Goal: Task Accomplishment & Management: Use online tool/utility

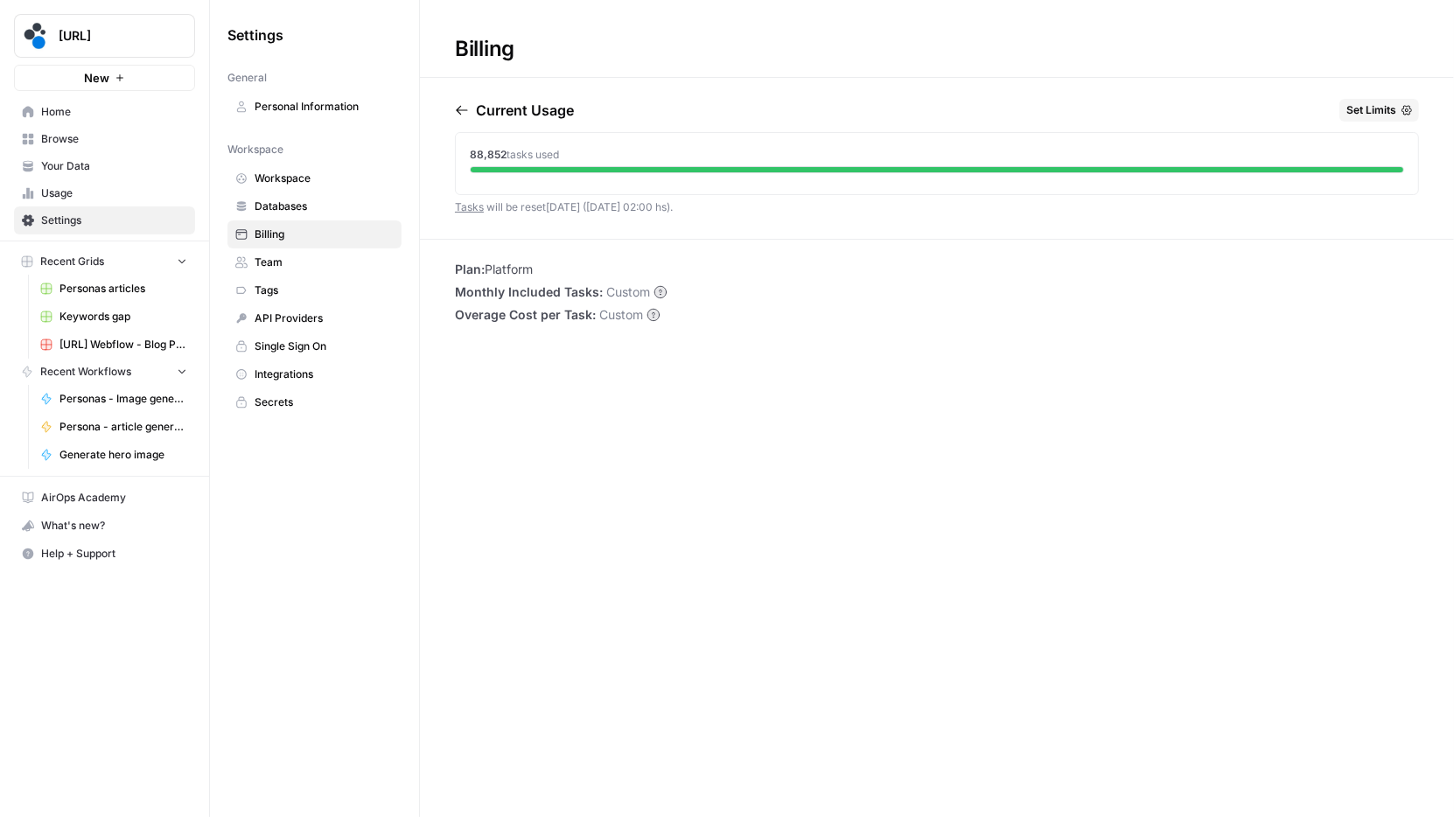
click at [124, 124] on link "Home" at bounding box center [104, 112] width 181 height 28
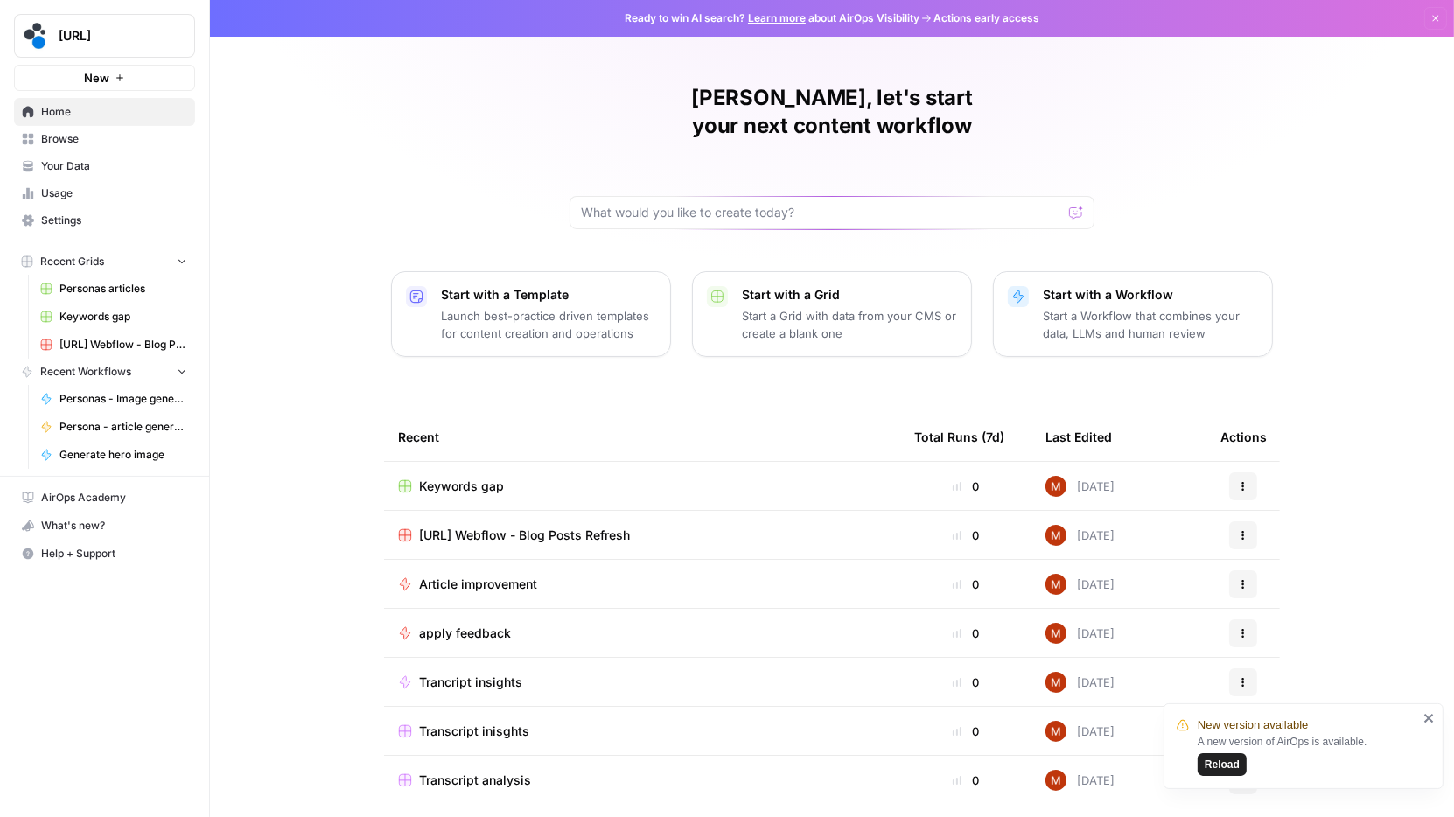
click at [112, 286] on span "Personas articles" at bounding box center [123, 289] width 128 height 16
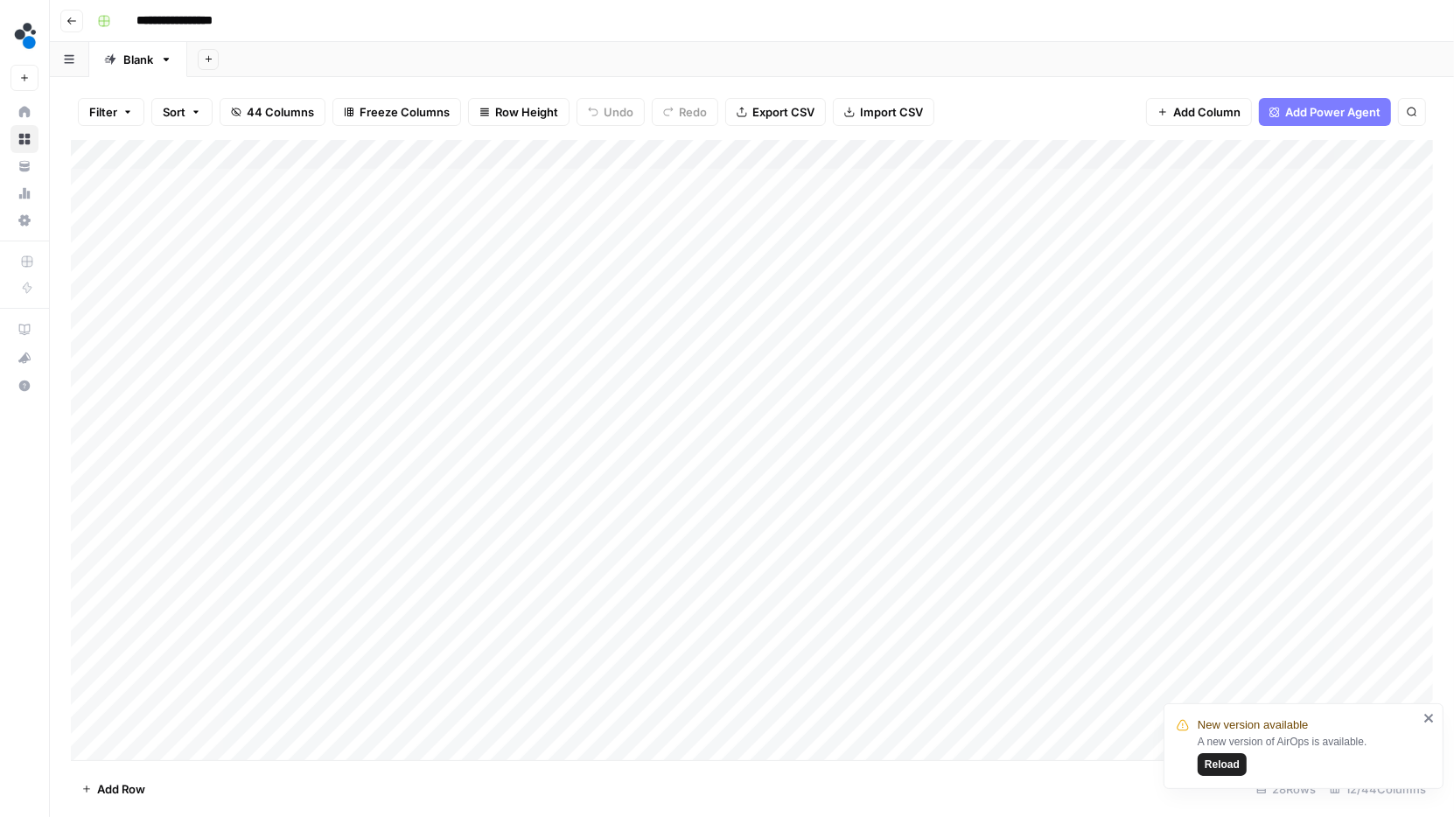
scroll to position [0, 723]
click at [1103, 177] on div "Add Column" at bounding box center [752, 450] width 1362 height 621
click at [1103, 177] on body "**********" at bounding box center [727, 408] width 1454 height 817
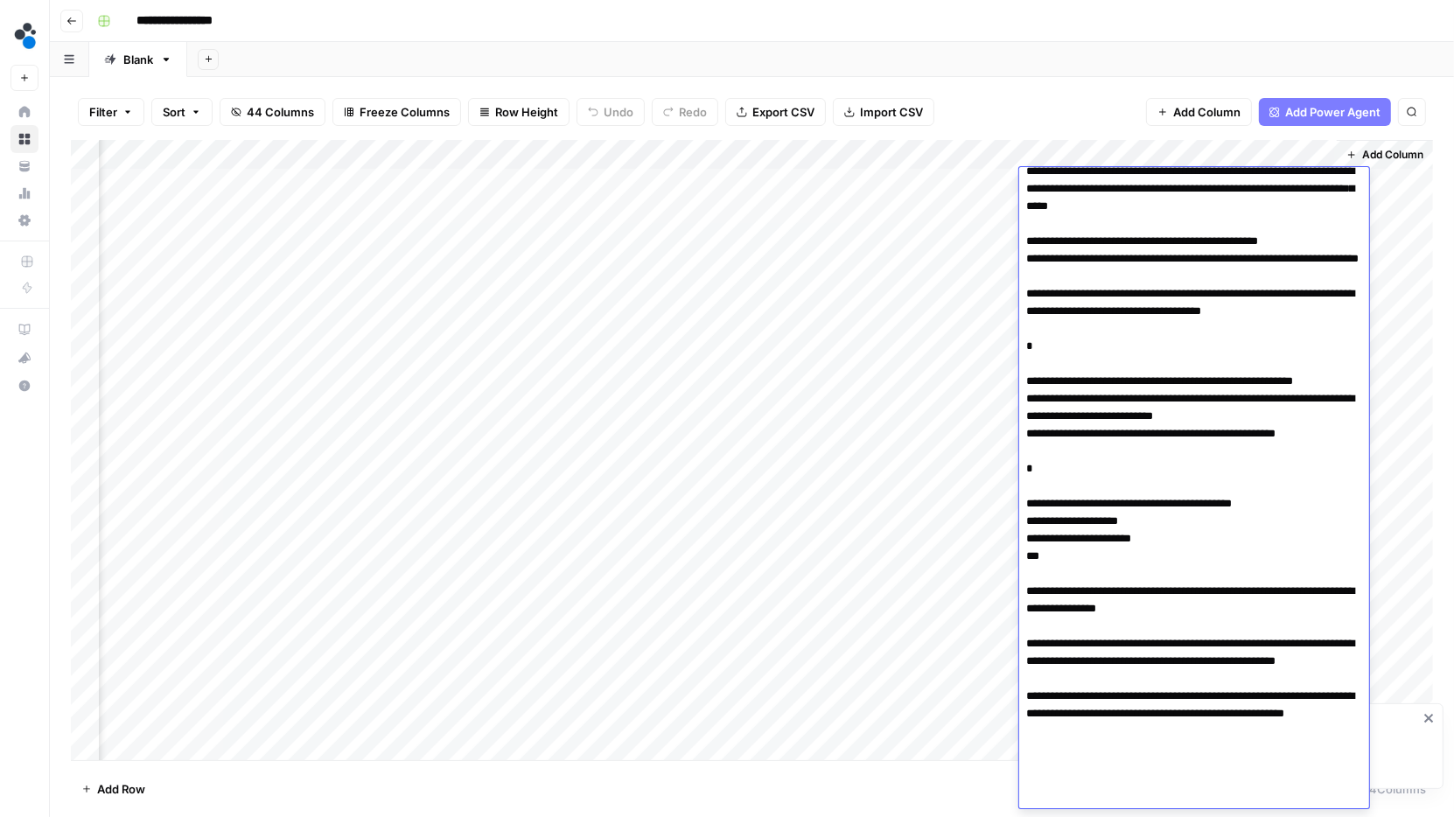
scroll to position [262, 0]
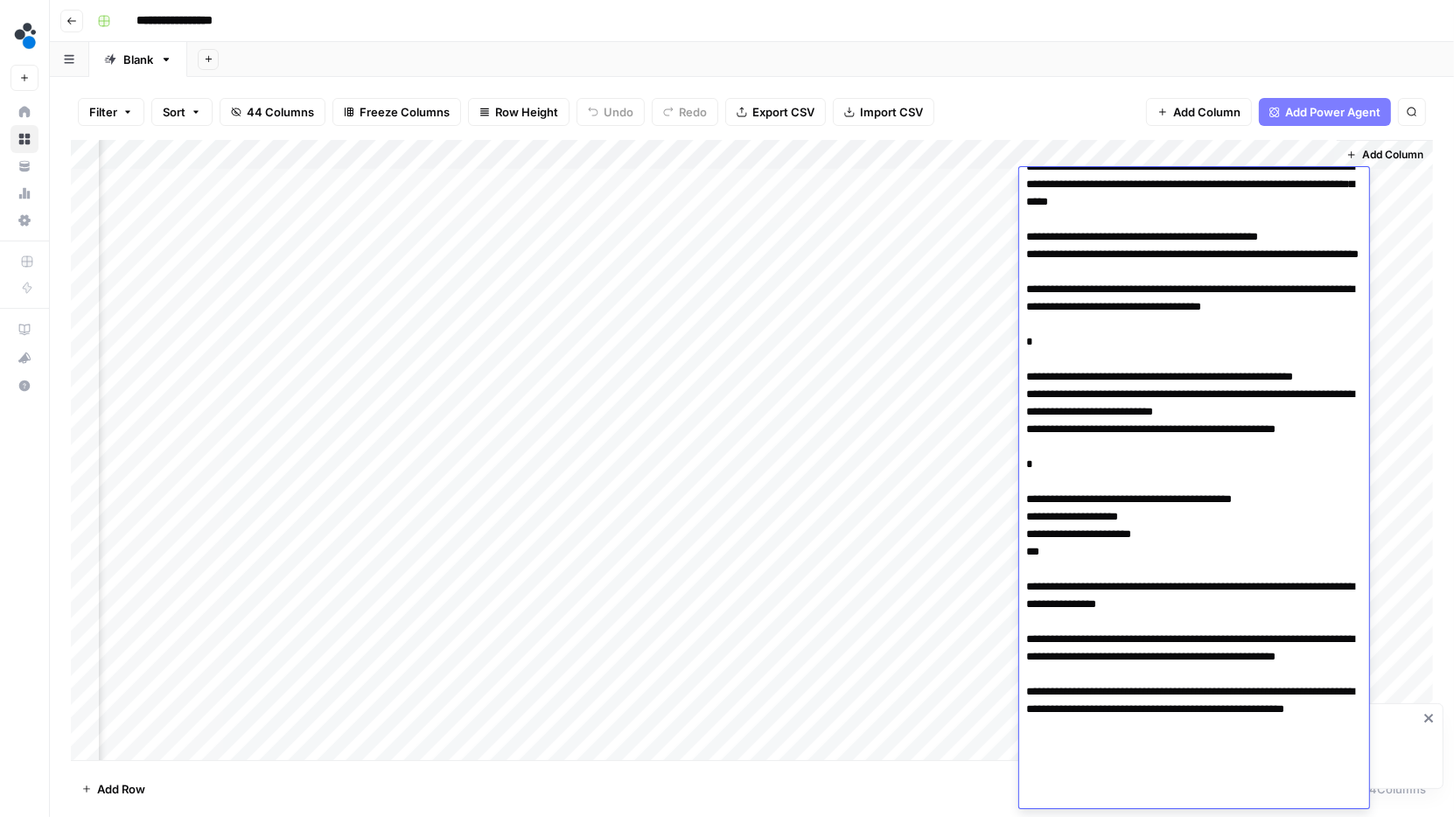
click at [1112, 708] on textarea at bounding box center [1194, 359] width 350 height 899
click at [1120, 726] on textarea at bounding box center [1194, 359] width 350 height 899
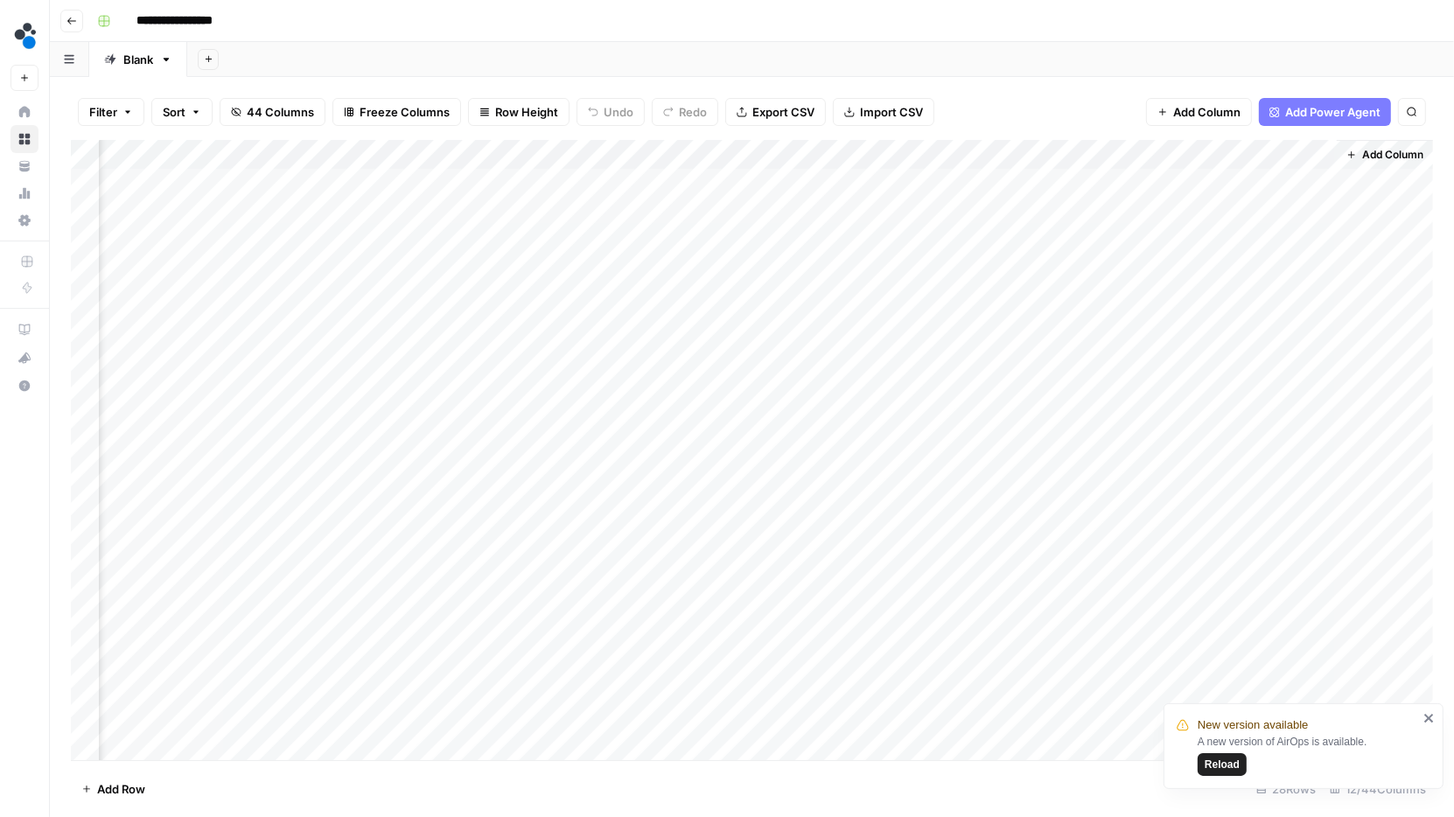
click at [1073, 116] on div "Filter Sort 44 Columns Freeze Columns Row Height Undo Redo Export CSV Import CS…" at bounding box center [752, 112] width 1362 height 56
click at [1085, 214] on div "Add Column" at bounding box center [752, 450] width 1362 height 621
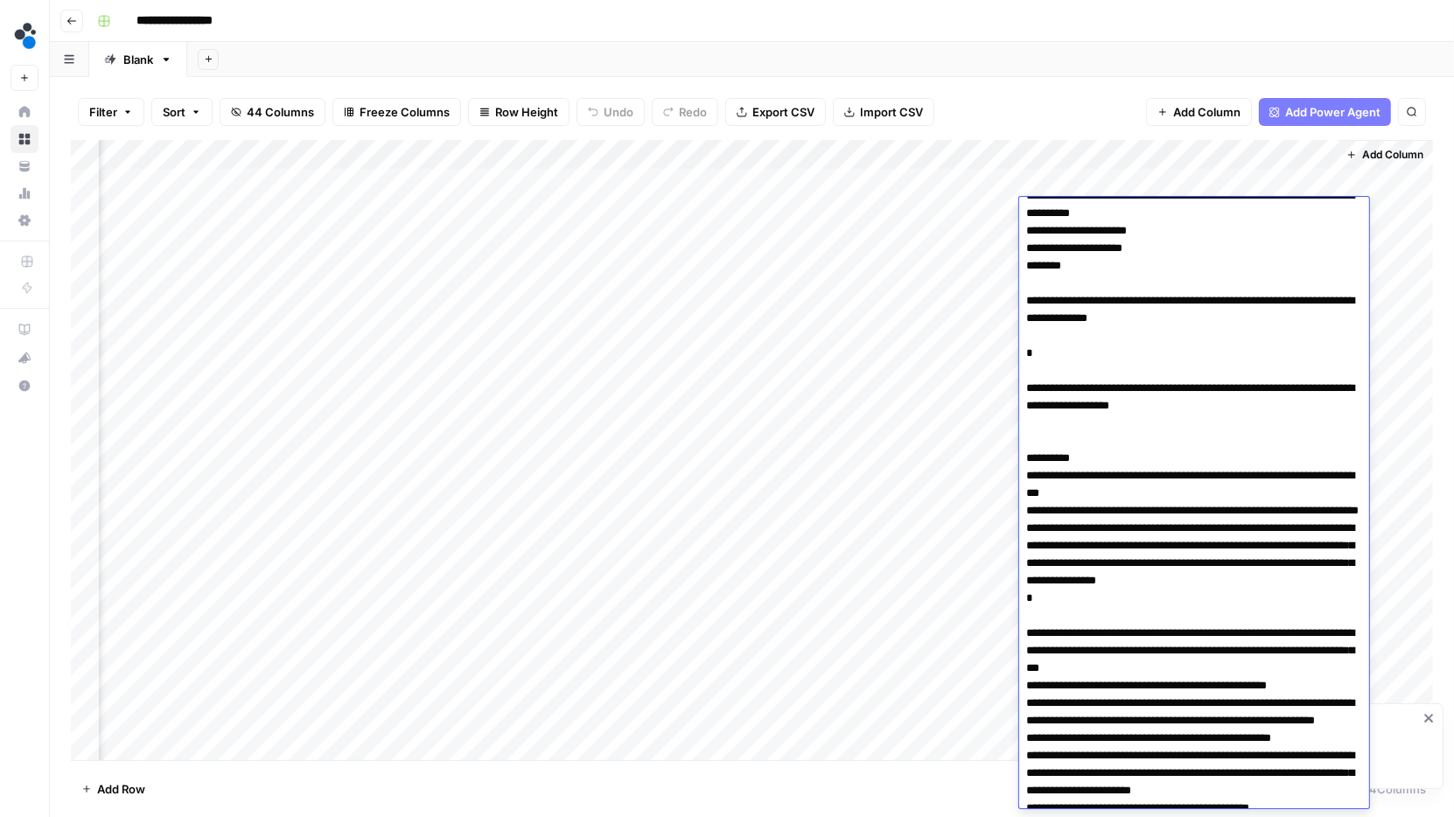
scroll to position [0, 0]
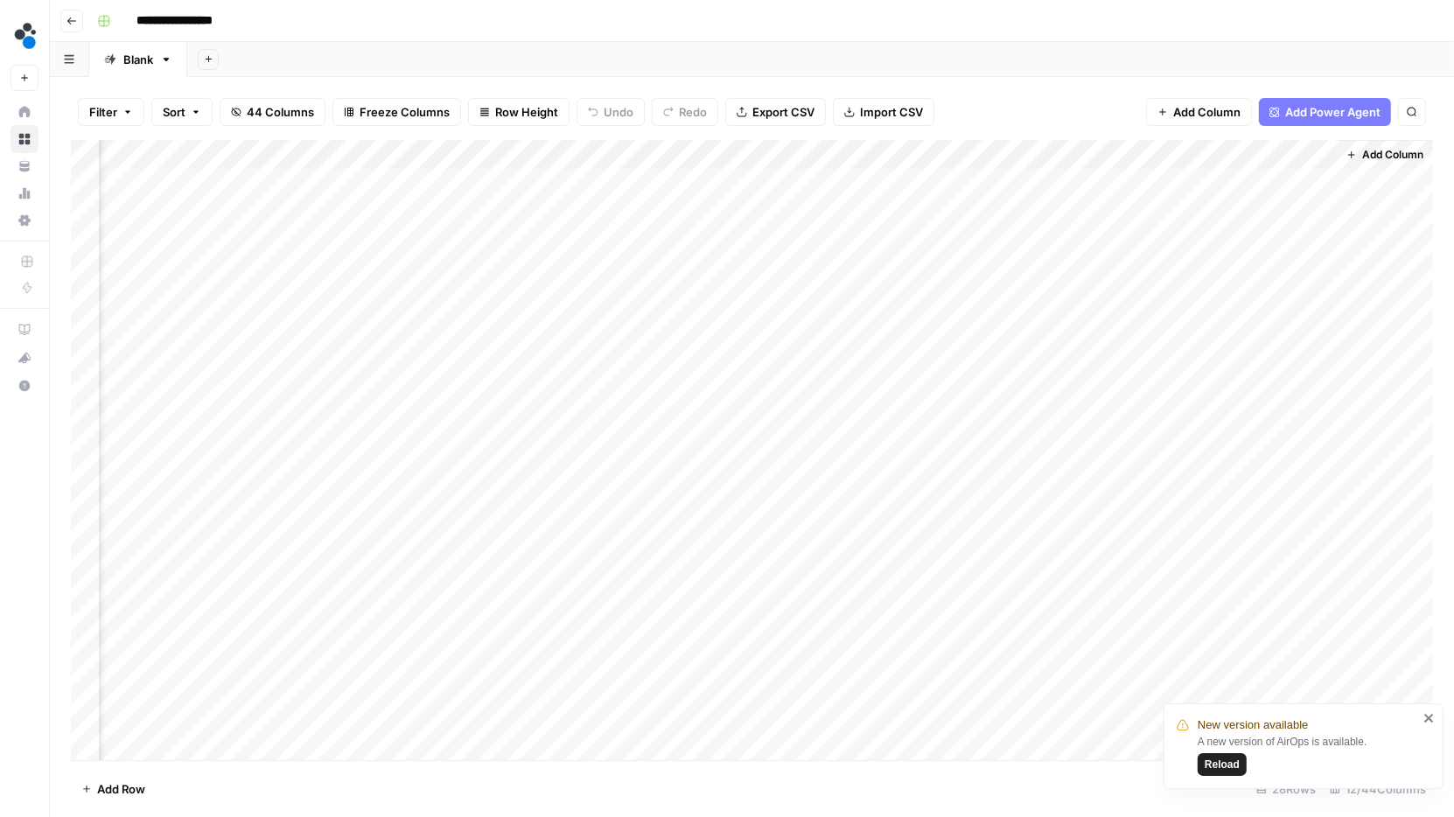
click at [1075, 95] on div "Filter Sort 44 Columns Freeze Columns Row Height Undo Redo Export CSV Import CS…" at bounding box center [752, 112] width 1362 height 56
click at [1132, 215] on div "Add Column" at bounding box center [752, 450] width 1362 height 621
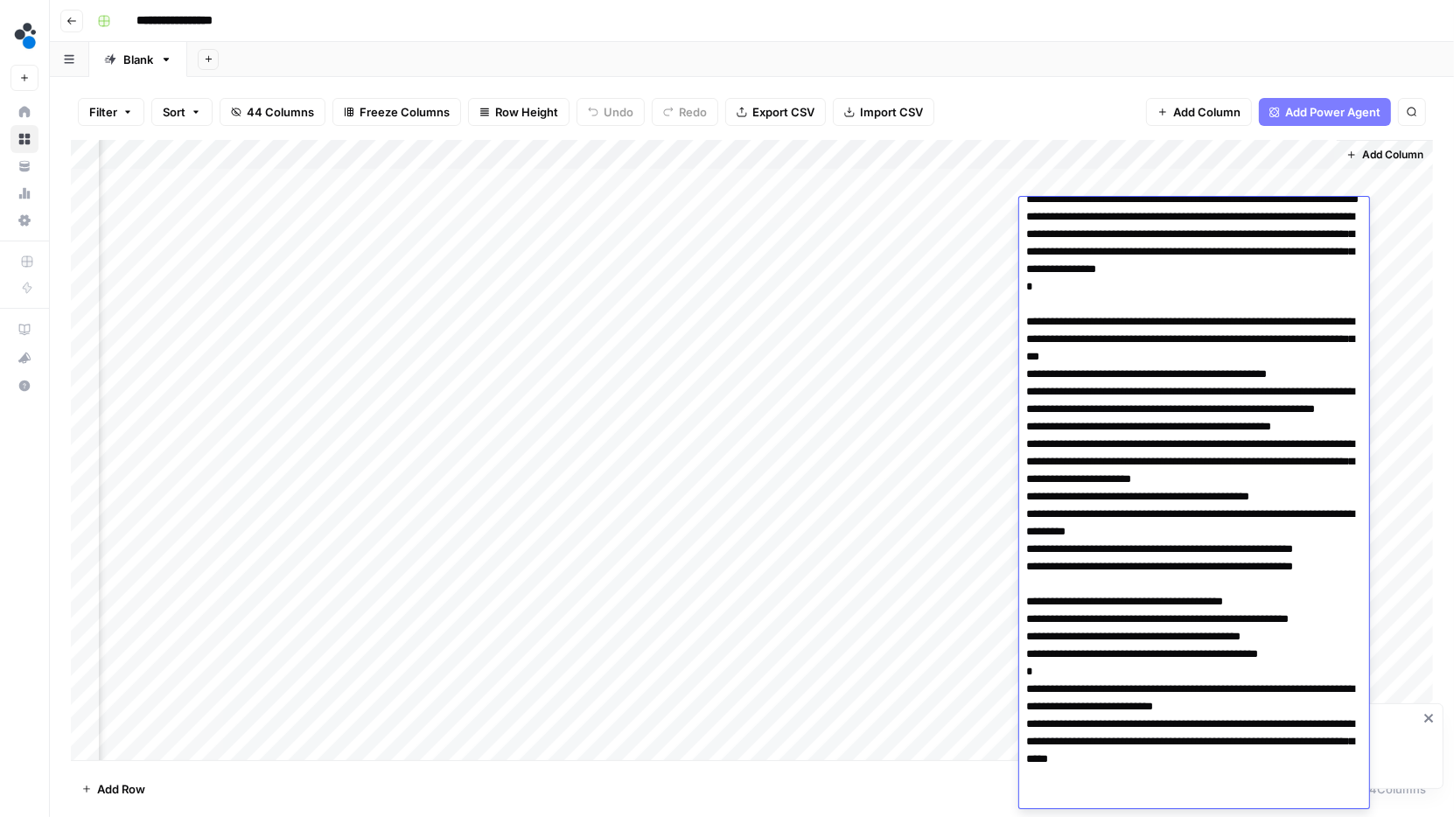
scroll to position [339, 0]
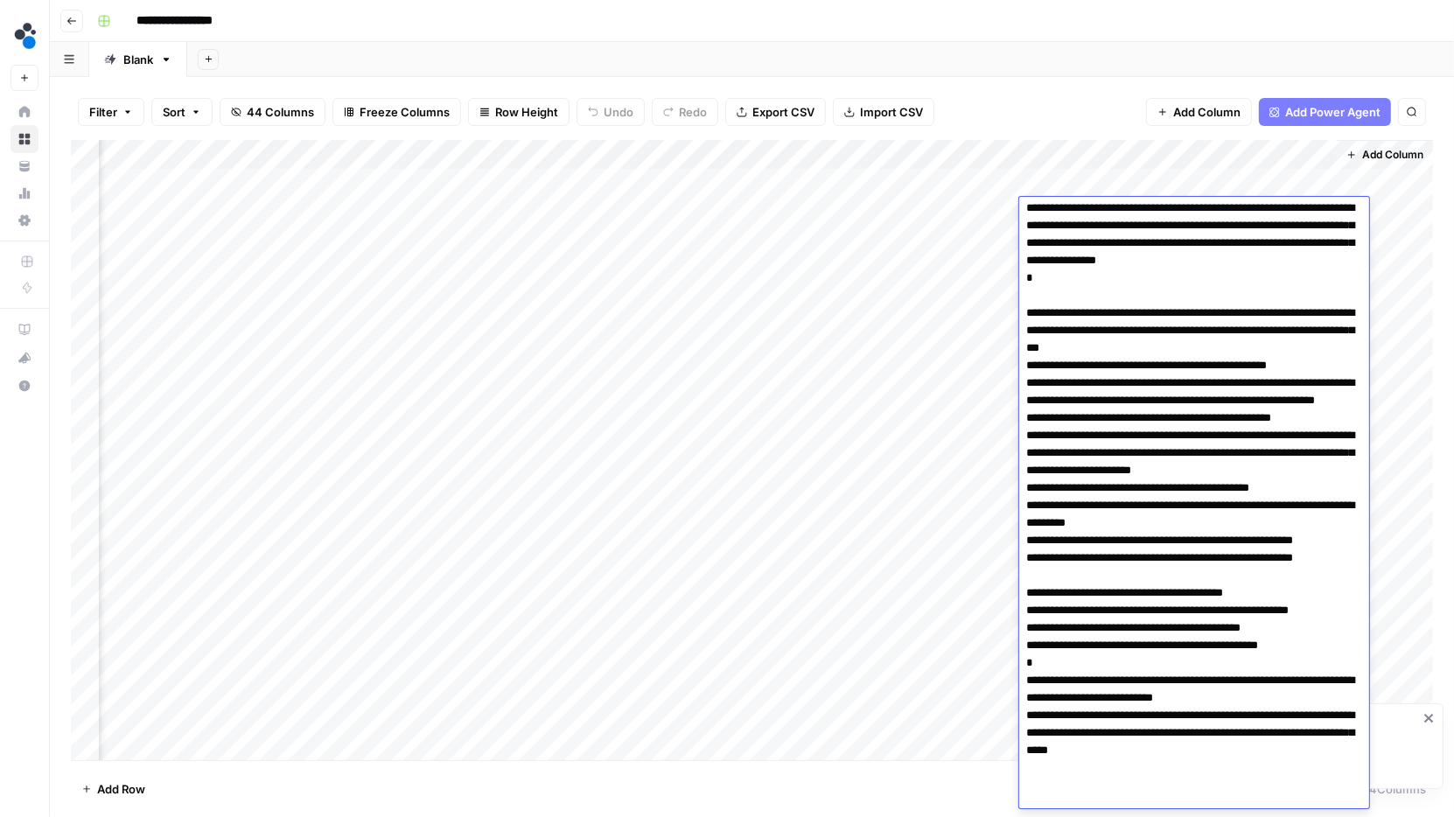
click at [1087, 452] on textarea at bounding box center [1194, 357] width 350 height 987
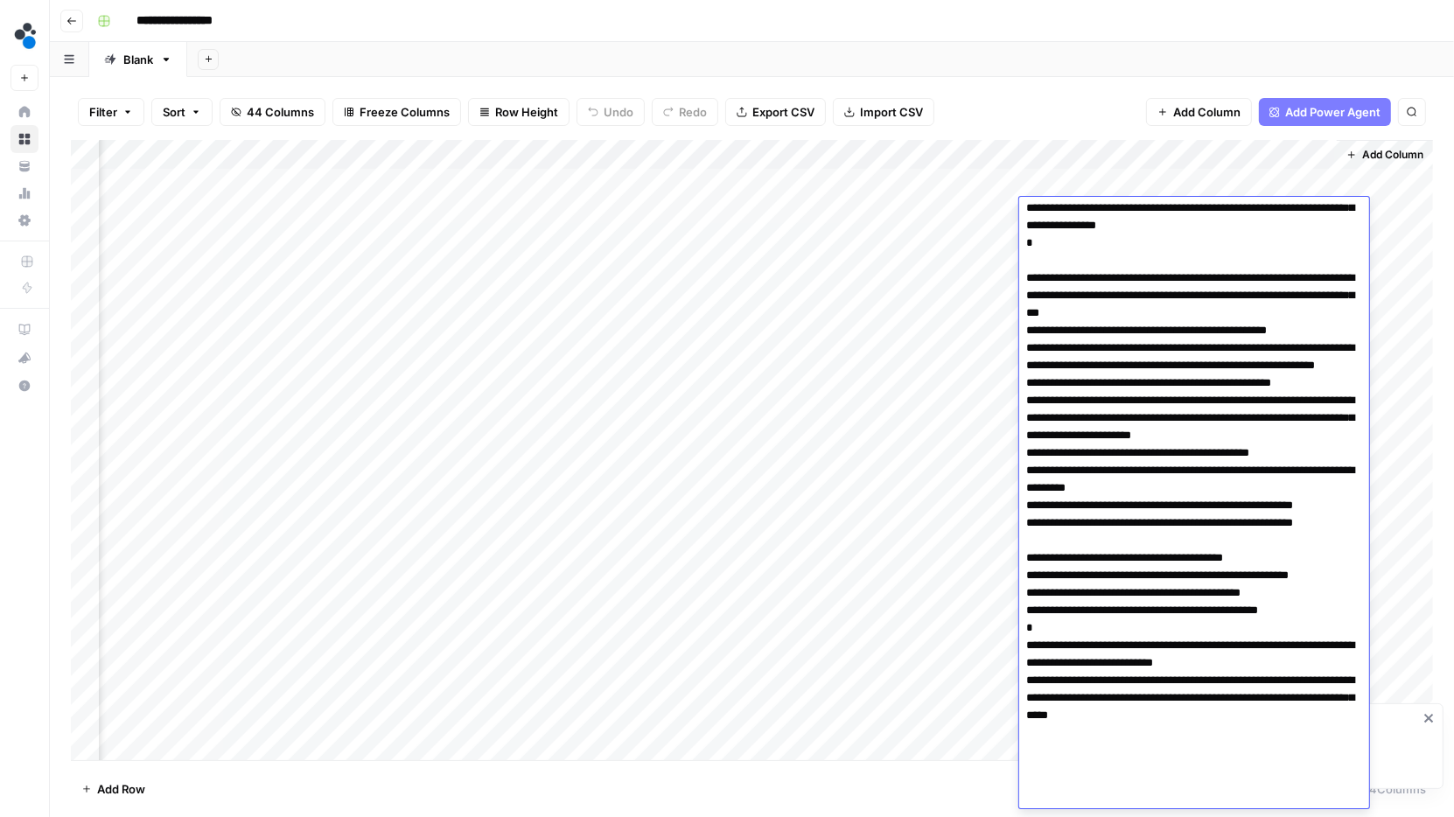
scroll to position [380, 0]
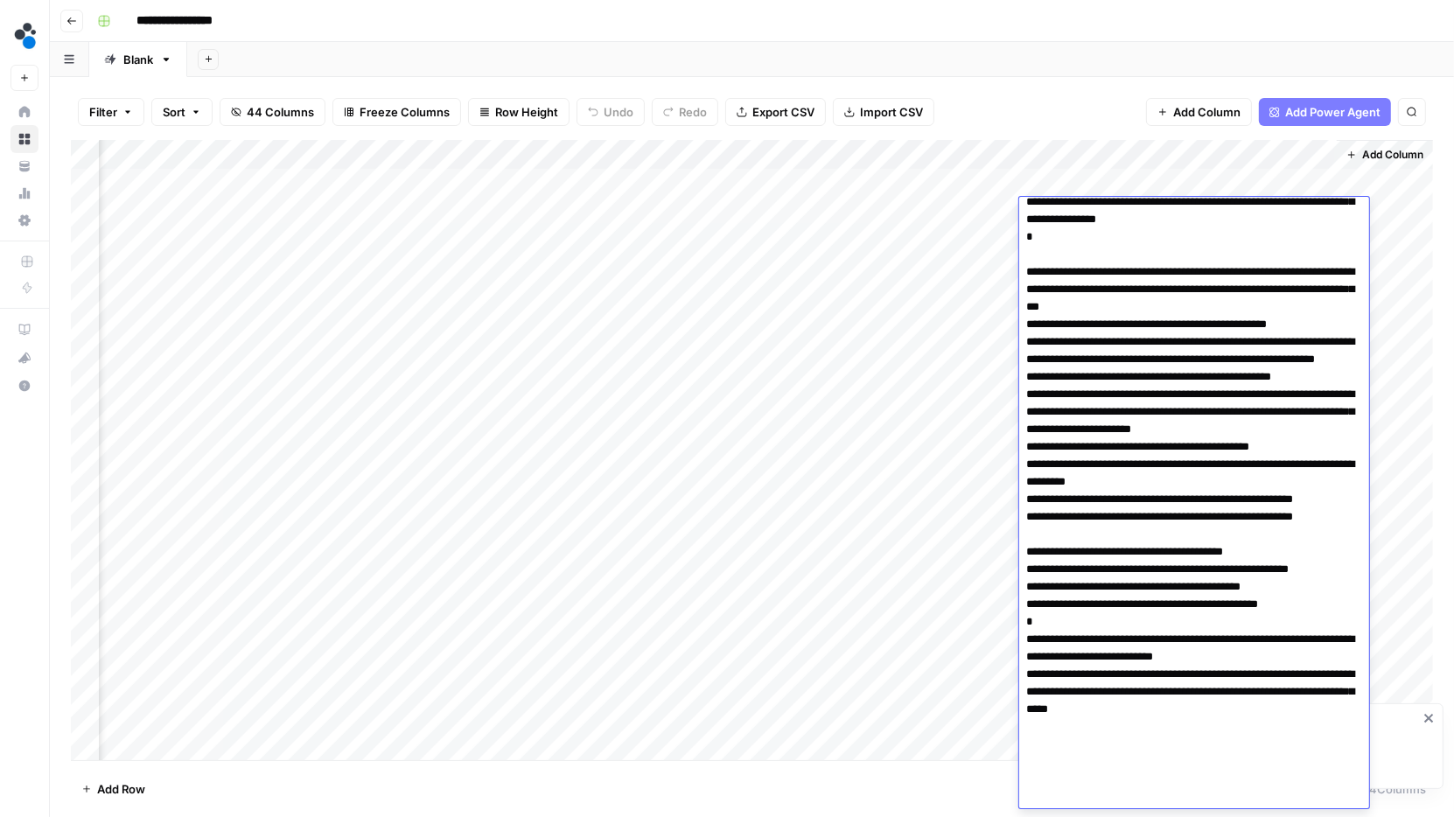
click at [1085, 115] on div "Filter Sort 44 Columns Freeze Columns Row Height Undo Redo Export CSV Import CS…" at bounding box center [752, 112] width 1362 height 56
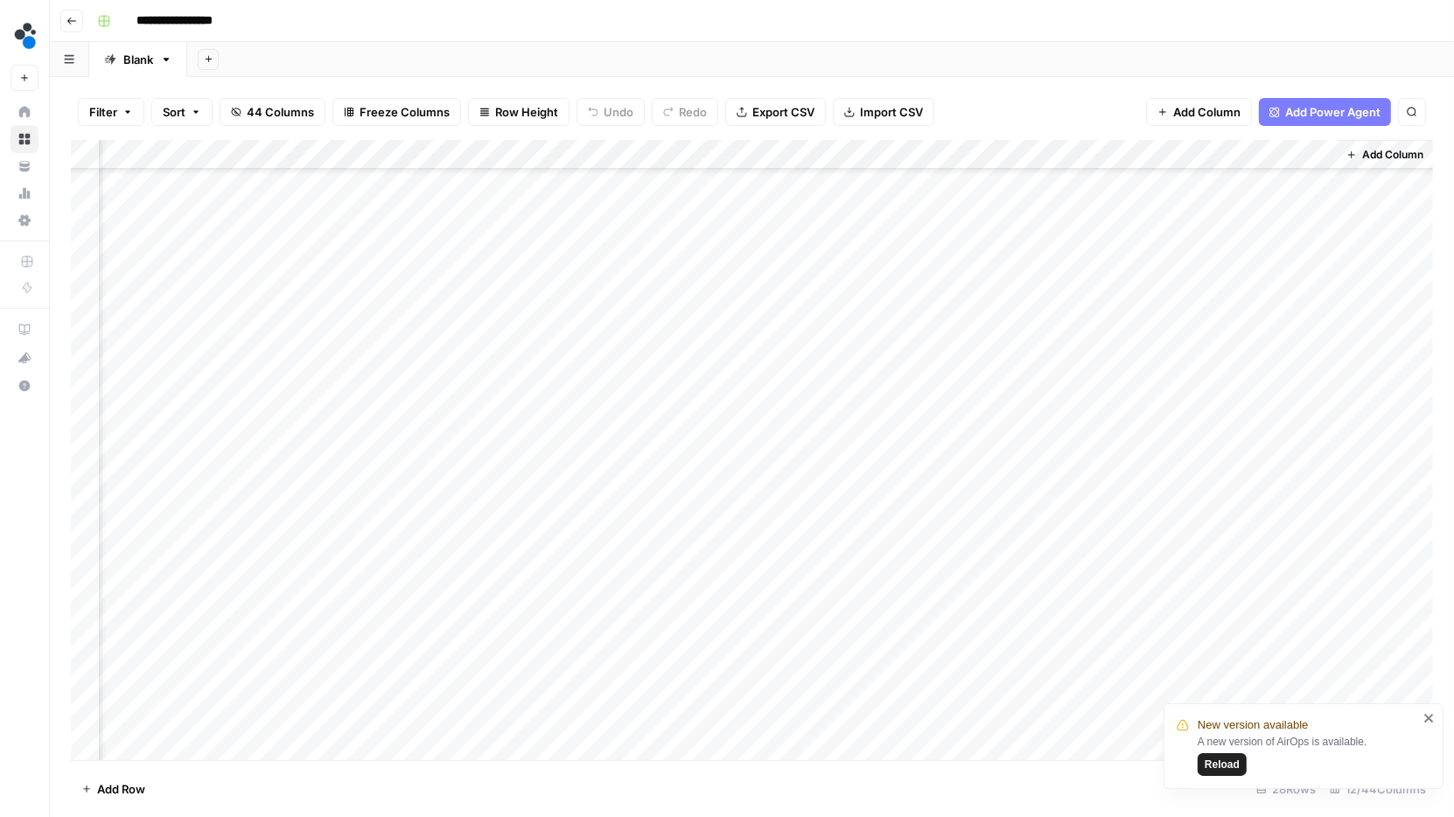
scroll to position [0, 723]
click at [1216, 766] on span "Reload" at bounding box center [1222, 765] width 35 height 16
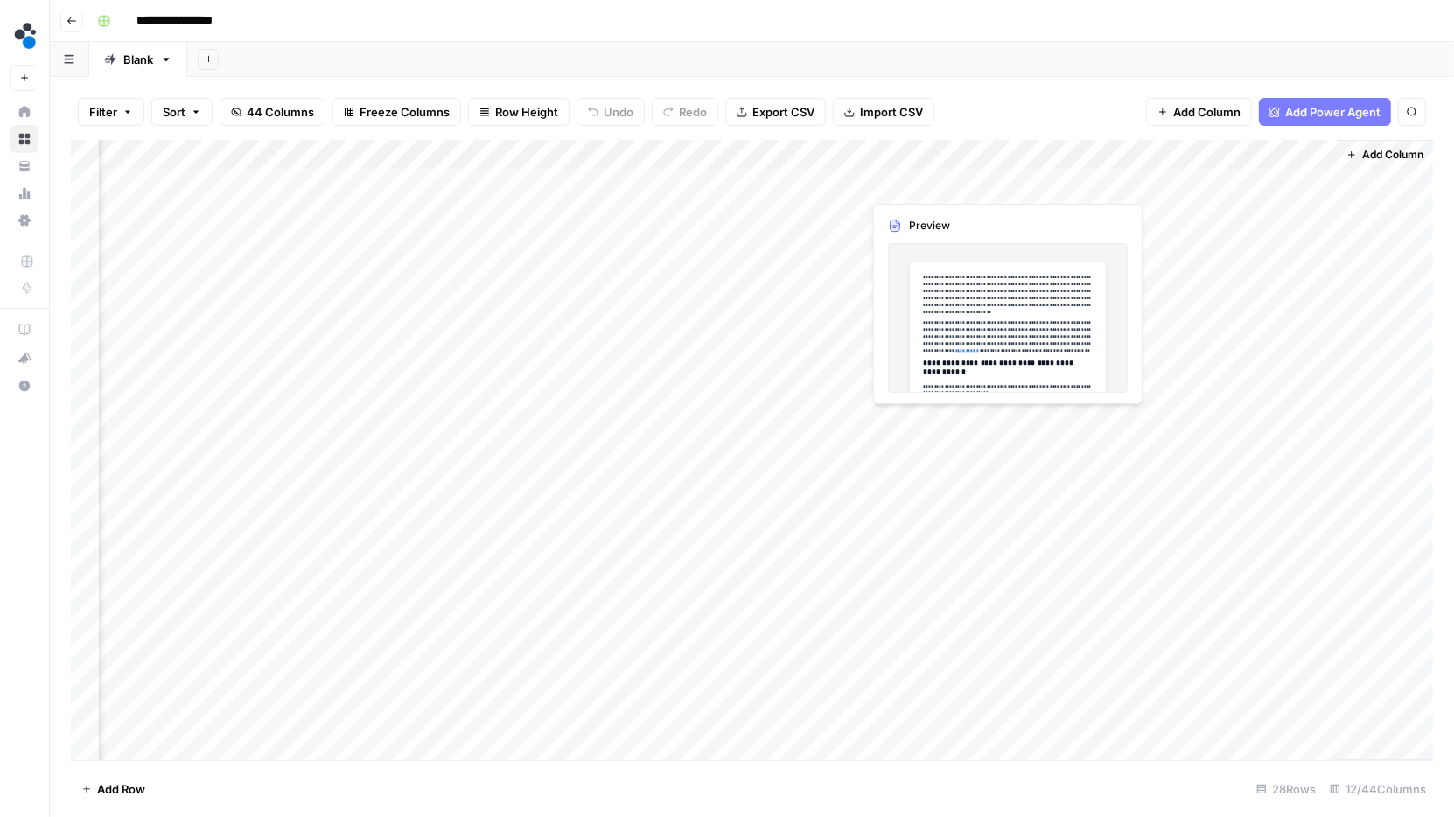
click at [1102, 178] on div "Add Column" at bounding box center [752, 450] width 1362 height 621
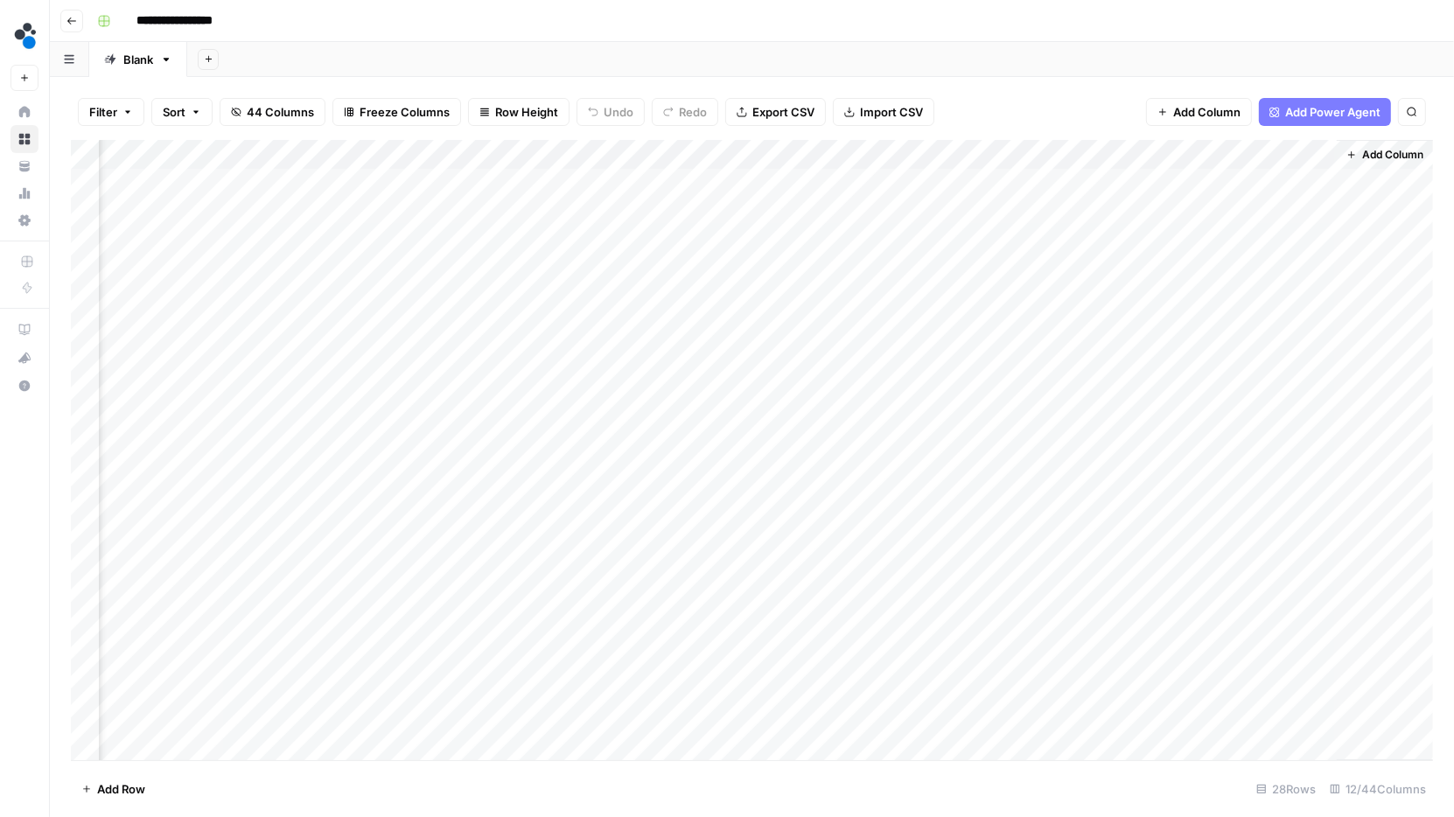
click at [1102, 178] on div "Add Column" at bounding box center [752, 450] width 1362 height 621
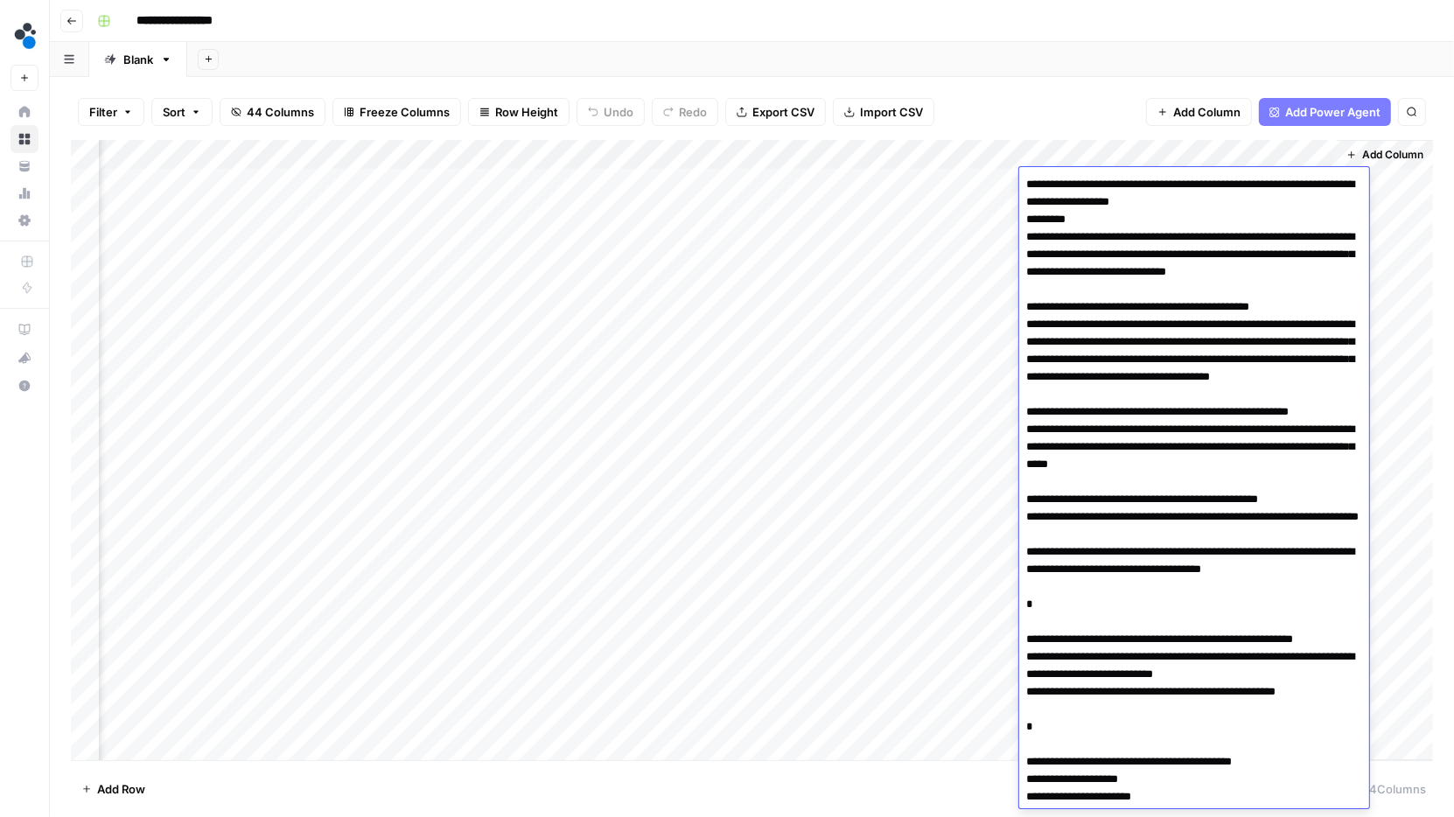
scroll to position [262, 0]
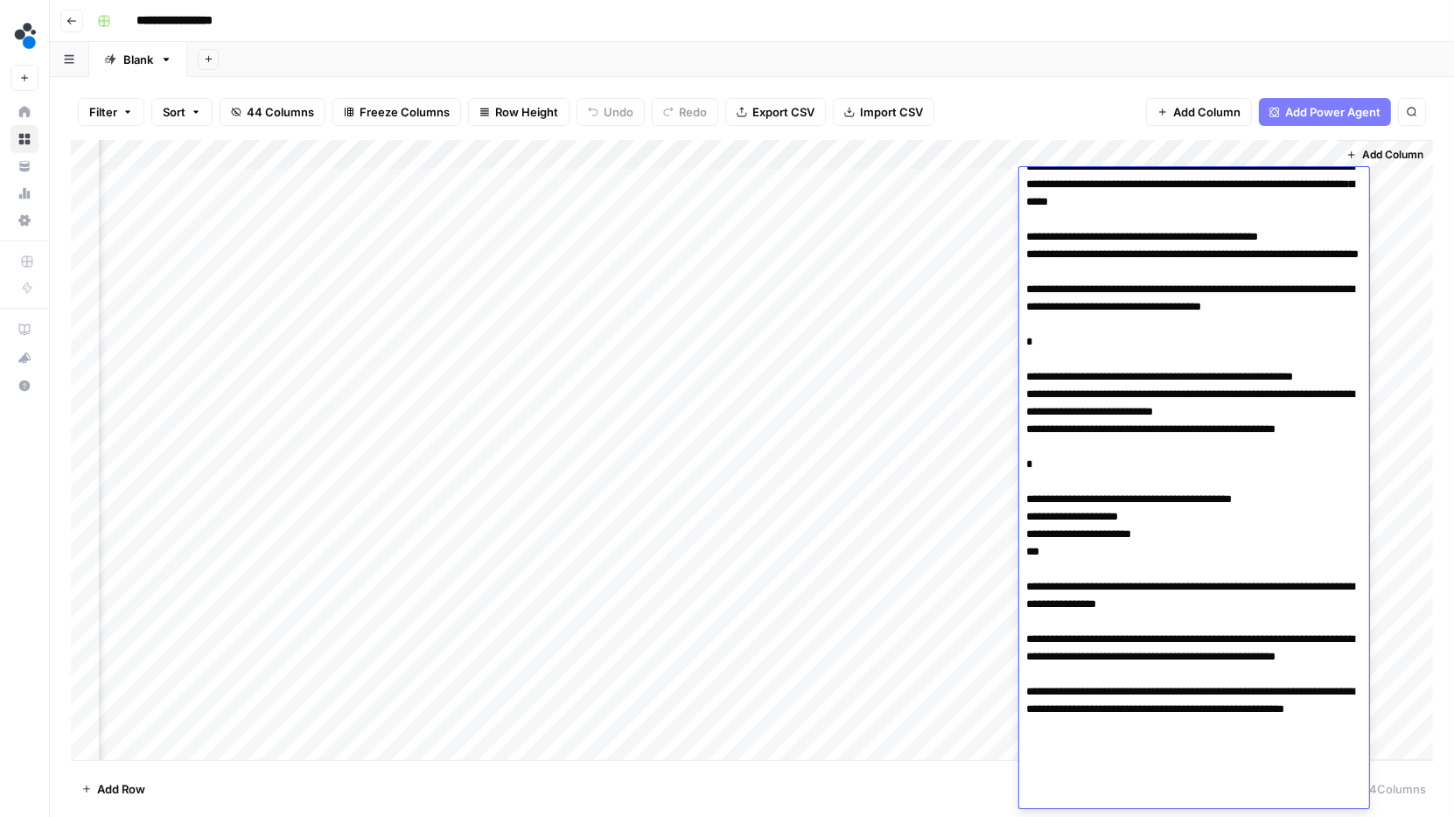
click at [1119, 123] on div "Filter Sort 44 Columns Freeze Columns Row Height Undo Redo Export CSV Import CS…" at bounding box center [752, 112] width 1362 height 56
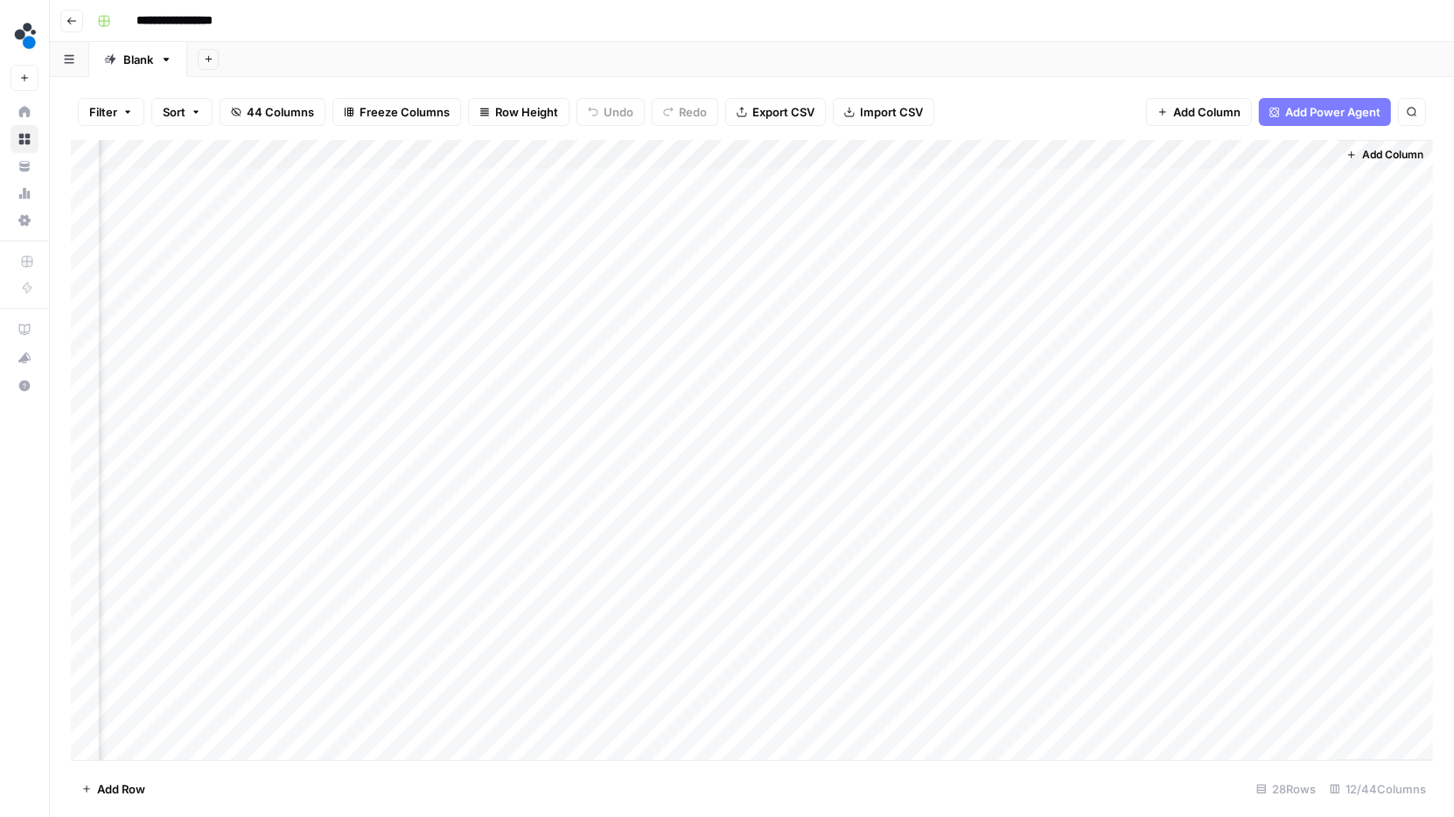
click at [1119, 192] on div "Add Column" at bounding box center [752, 450] width 1362 height 621
click at [965, 178] on div "Add Column" at bounding box center [752, 450] width 1362 height 621
click at [983, 182] on div "Add Column" at bounding box center [752, 450] width 1362 height 621
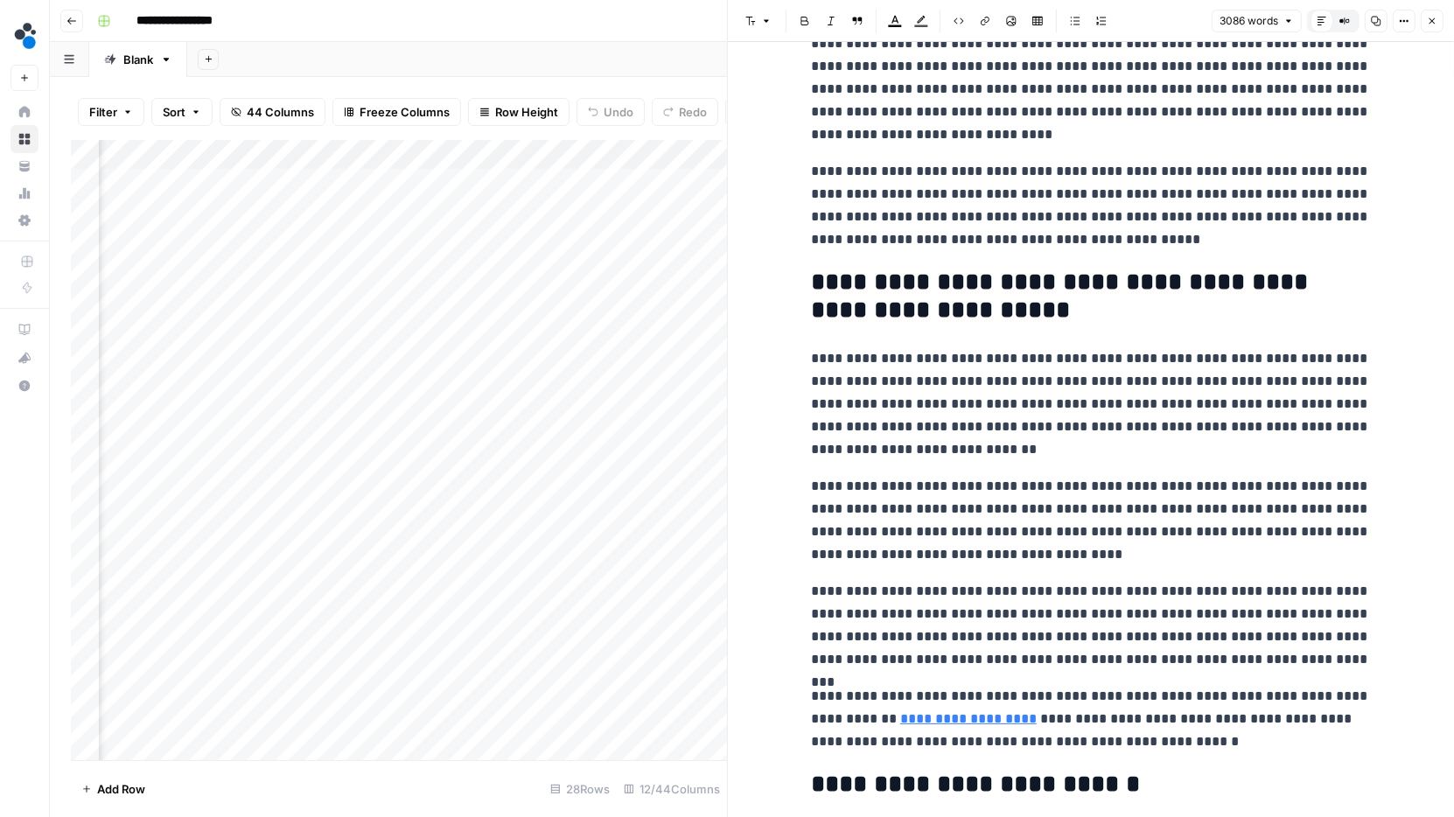
scroll to position [6690, 0]
click at [671, 82] on div "Filter Sort 44 Columns Freeze Columns Row Height Undo Redo Export CSV Import CS…" at bounding box center [388, 447] width 677 height 740
click at [682, 68] on div "Add Sheet" at bounding box center [820, 59] width 1267 height 35
click at [1437, 23] on button "Close" at bounding box center [1432, 21] width 23 height 23
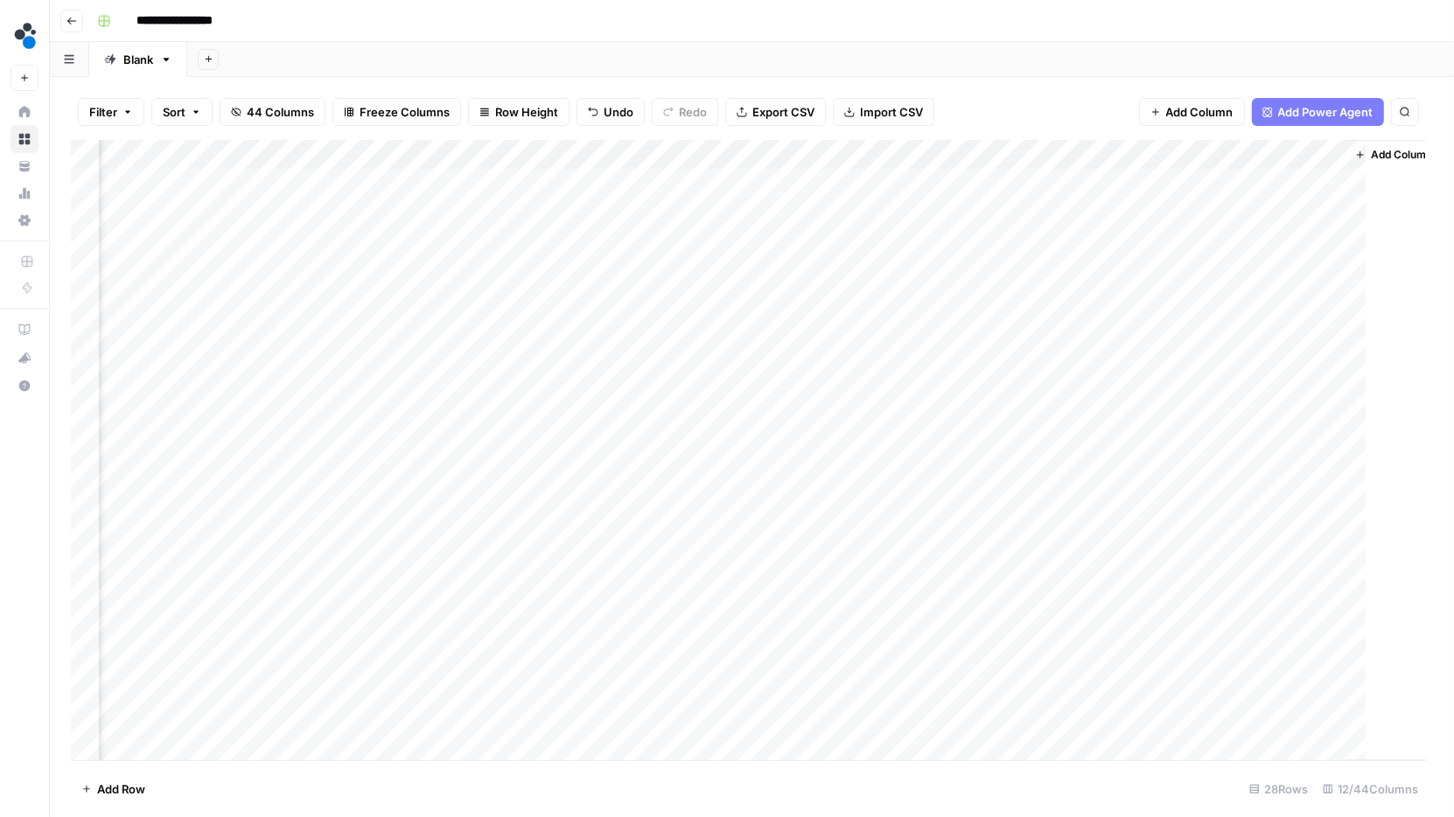
scroll to position [0, 703]
click at [1003, 217] on div "Add Column" at bounding box center [752, 450] width 1362 height 621
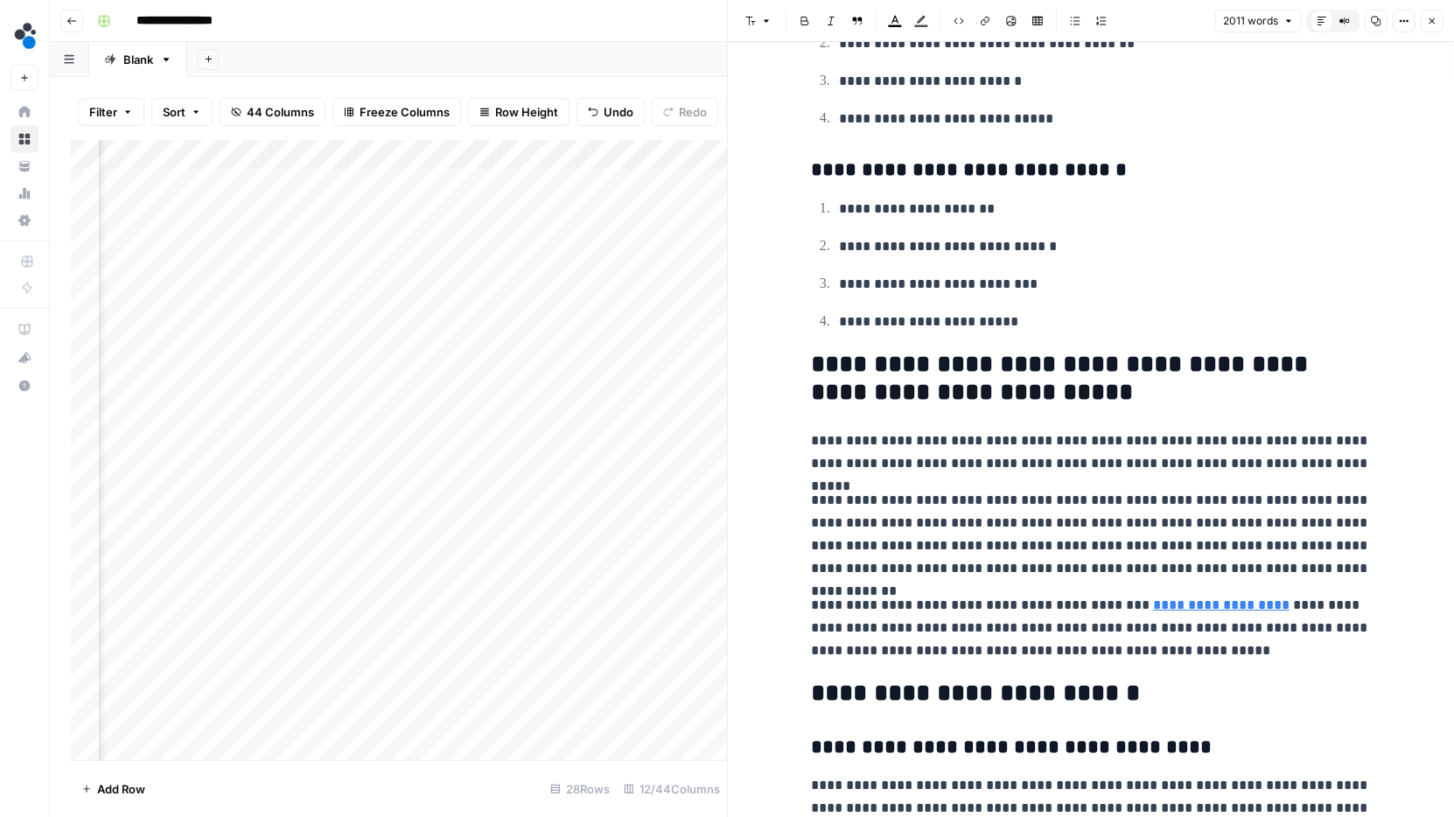
scroll to position [7947, 0]
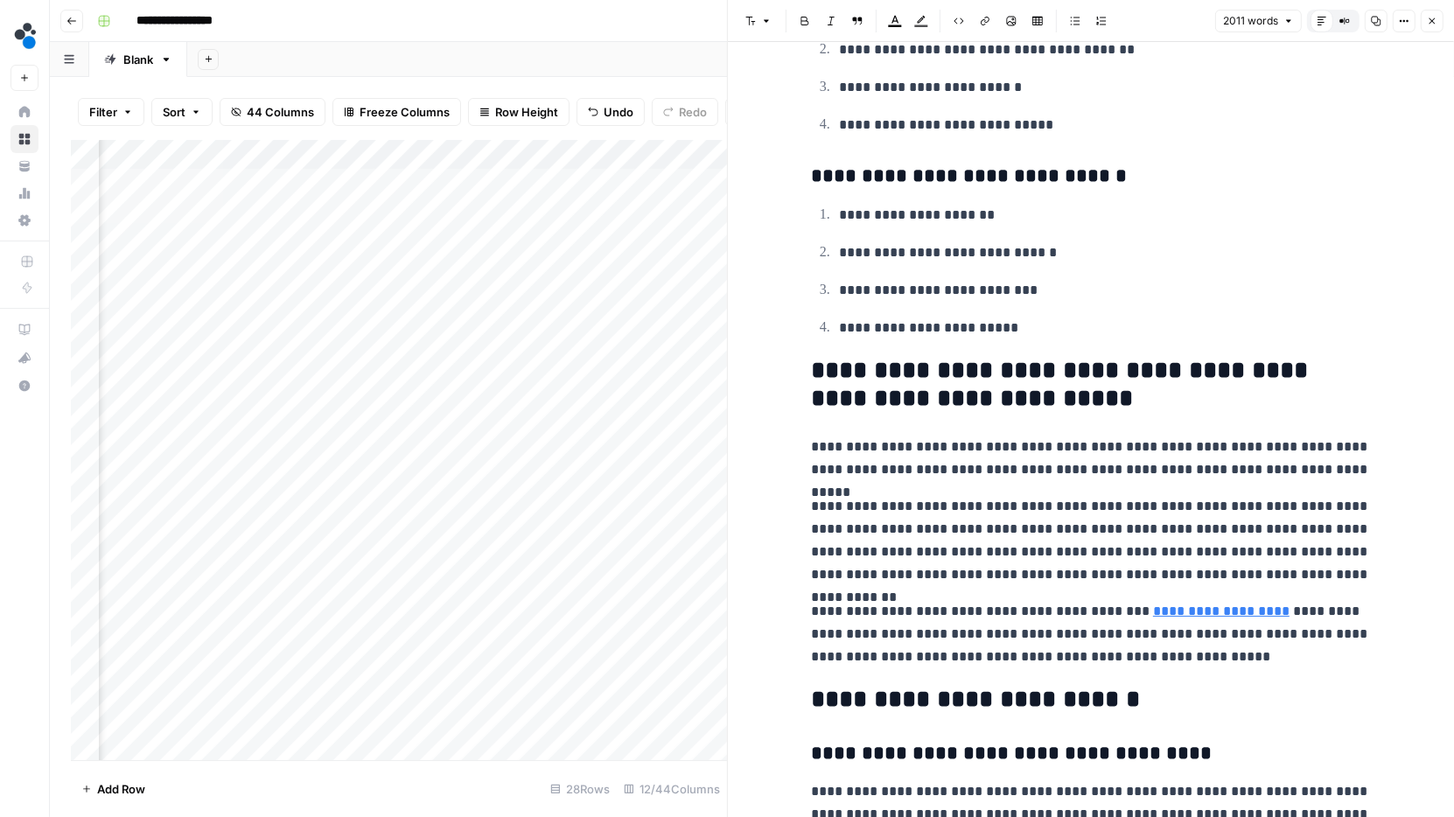
click at [628, 56] on div "Add Sheet" at bounding box center [820, 59] width 1267 height 35
click at [661, 52] on div "Add Sheet" at bounding box center [820, 59] width 1267 height 35
click at [1432, 18] on icon "button" at bounding box center [1432, 21] width 10 height 10
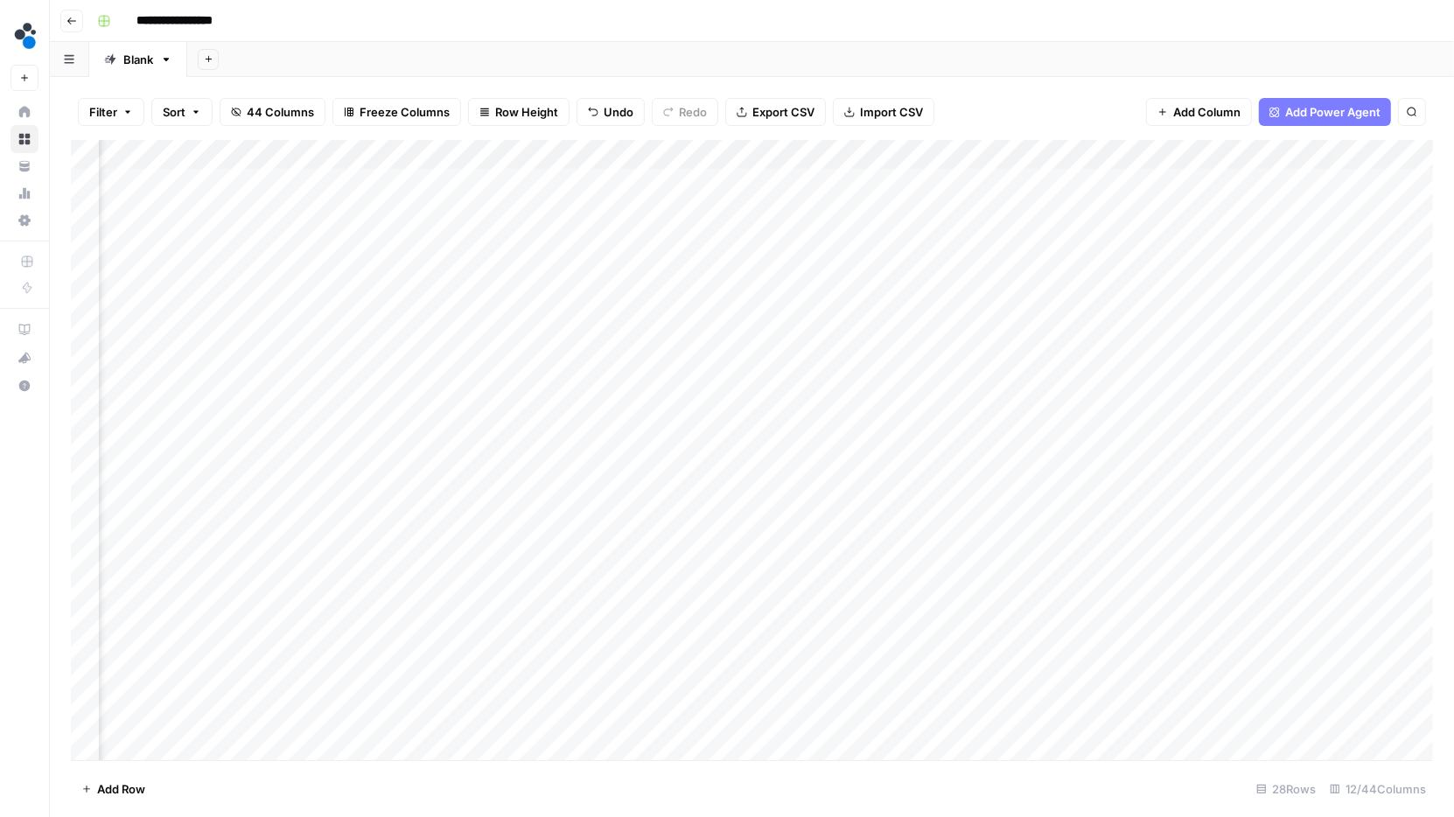
scroll to position [0, 617]
type input "**********"
click at [848, 182] on div "Add Column" at bounding box center [752, 450] width 1362 height 621
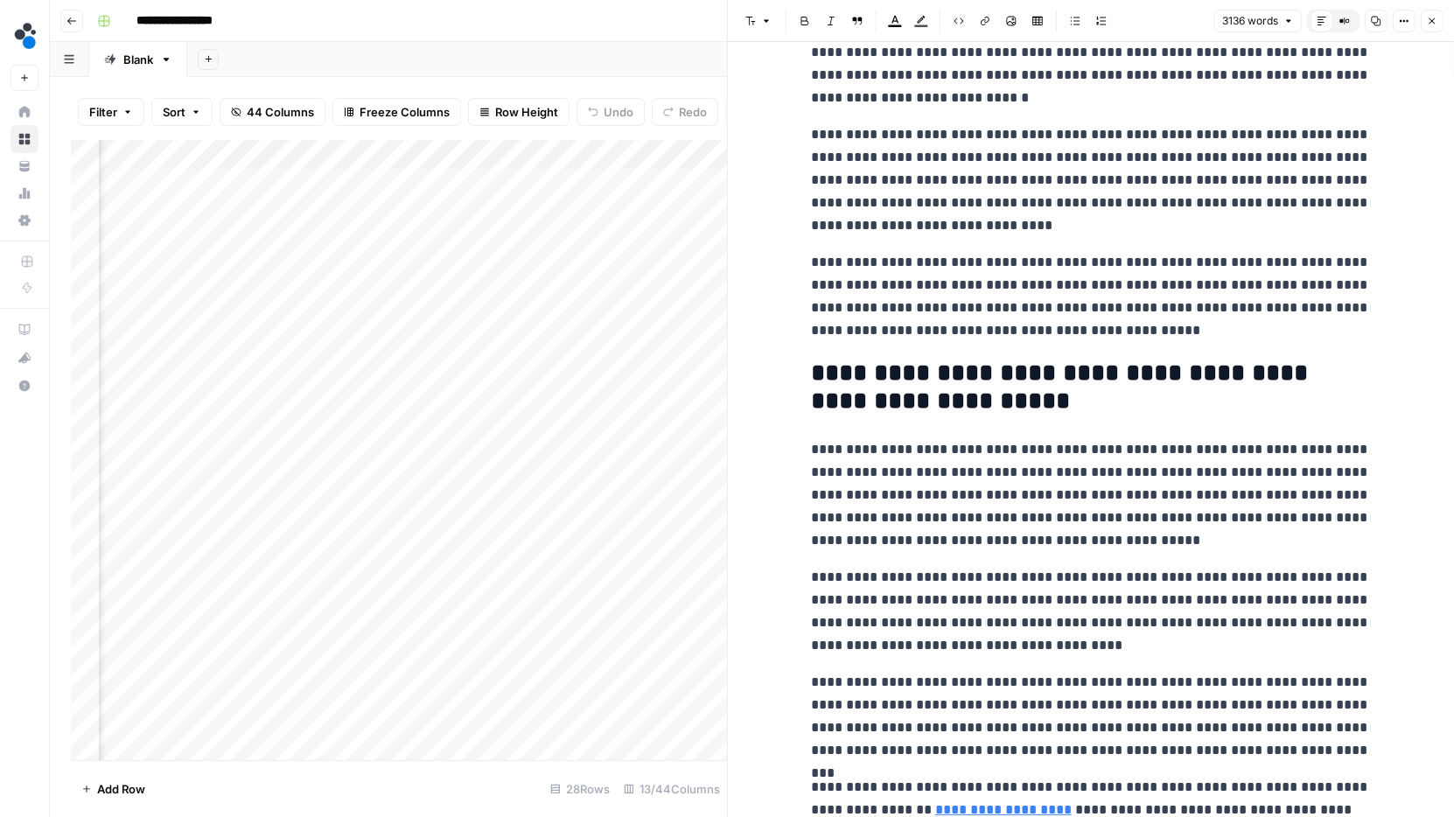
scroll to position [6773, 0]
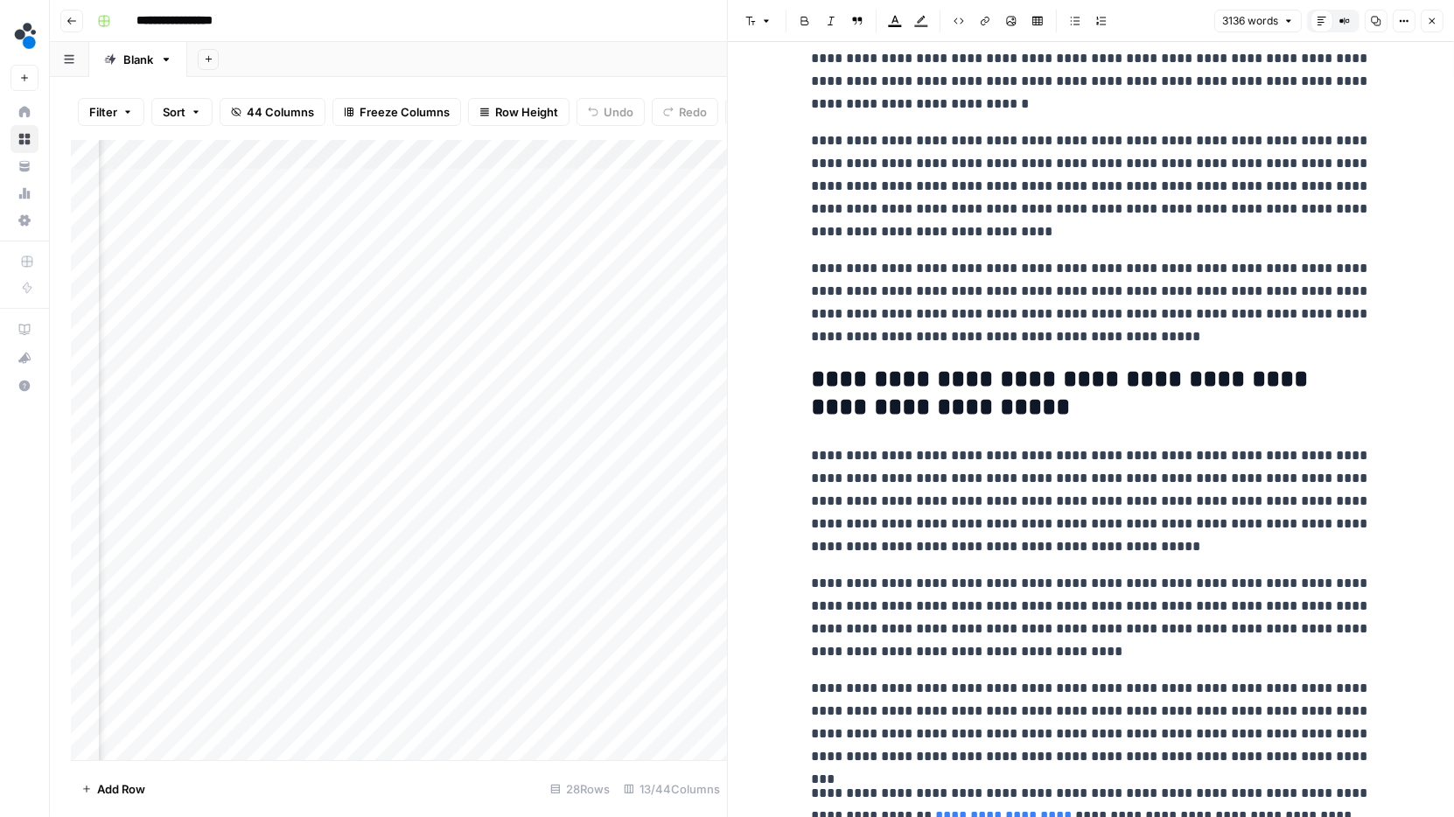
click at [656, 72] on div "Add Sheet" at bounding box center [820, 59] width 1267 height 35
click at [700, 66] on div "Add Sheet" at bounding box center [820, 59] width 1267 height 35
click at [1436, 23] on icon "button" at bounding box center [1432, 21] width 10 height 10
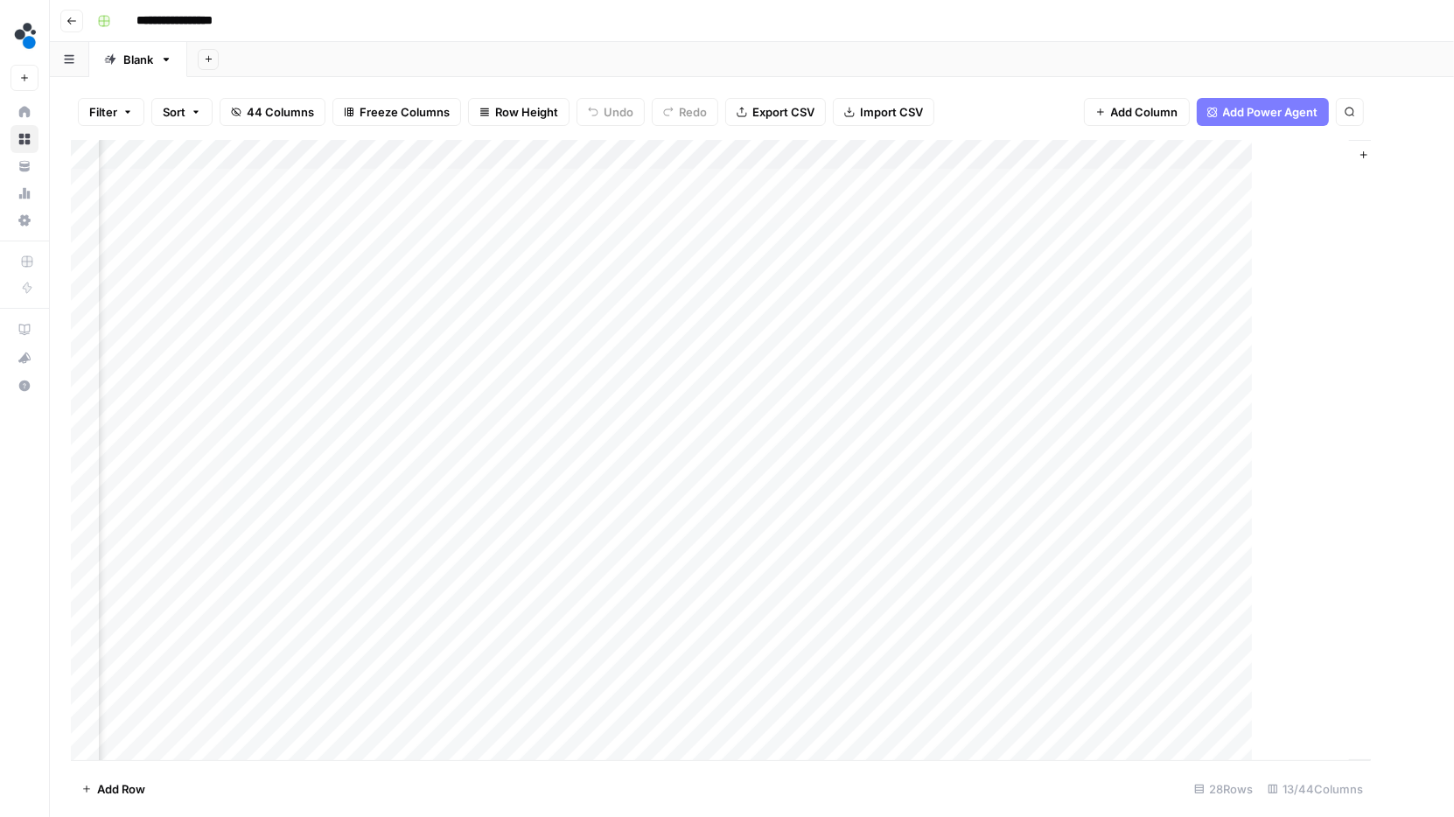
scroll to position [0, 860]
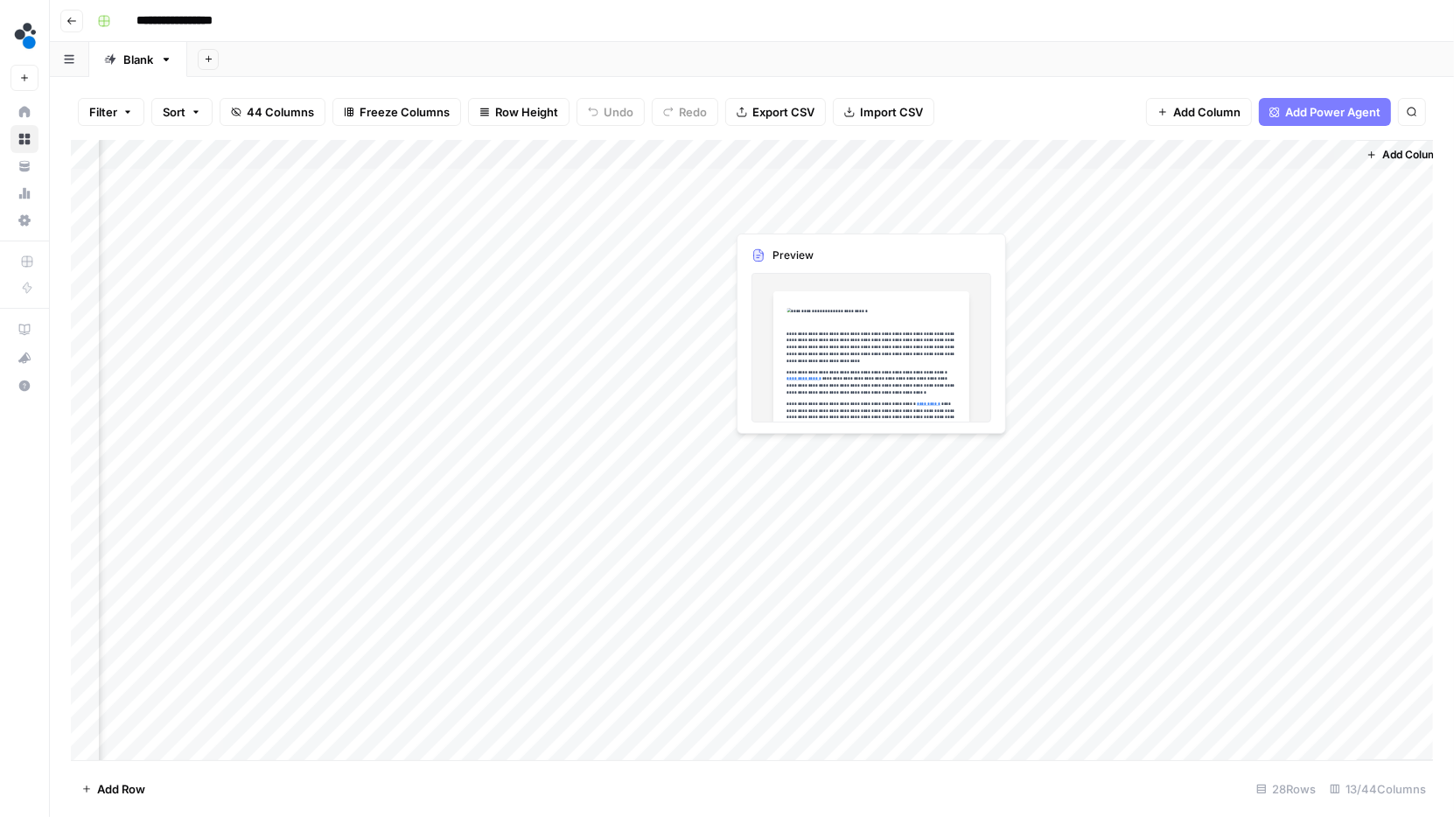
click at [864, 210] on div "Add Column" at bounding box center [752, 450] width 1362 height 621
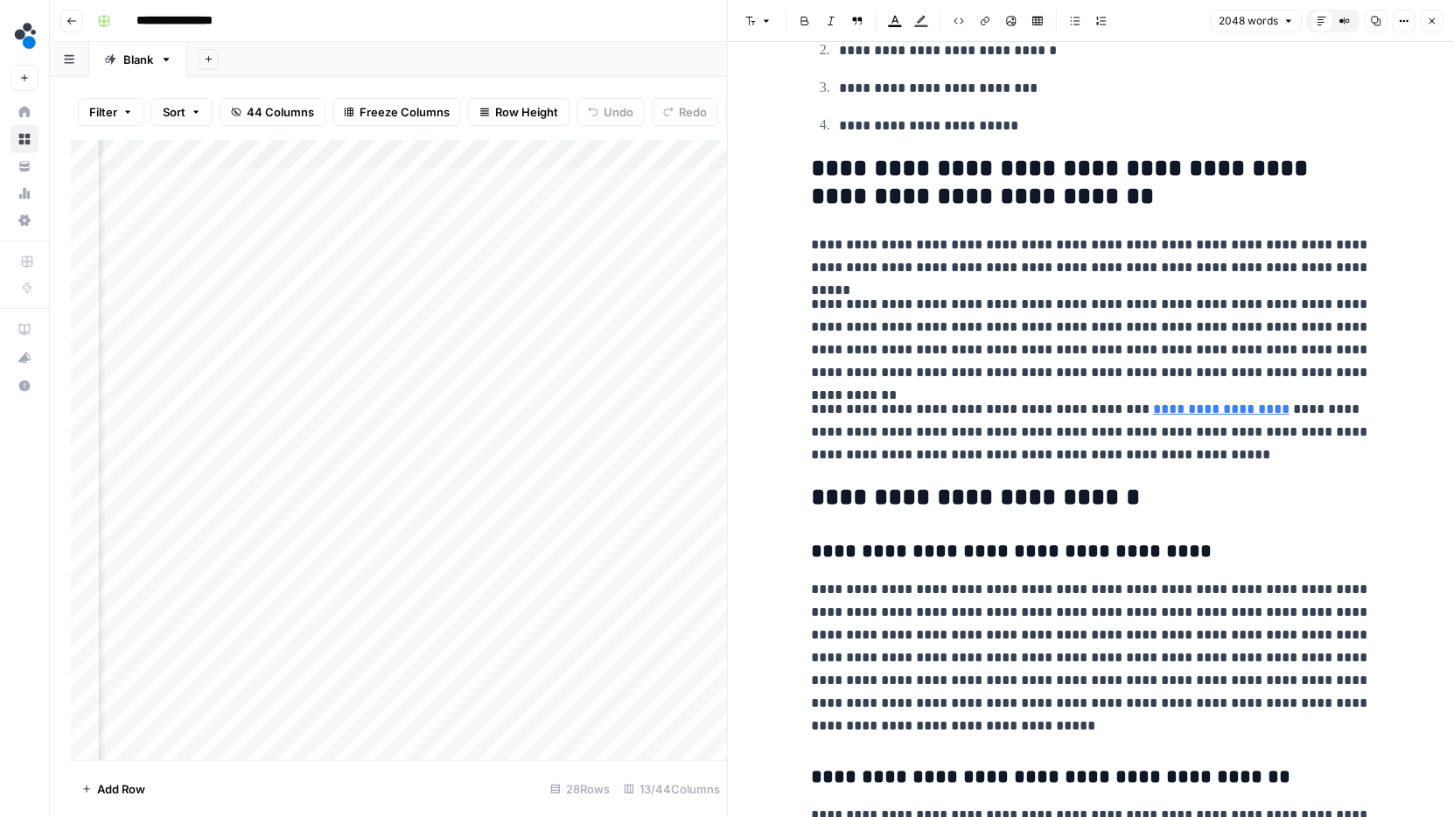
scroll to position [8301, 0]
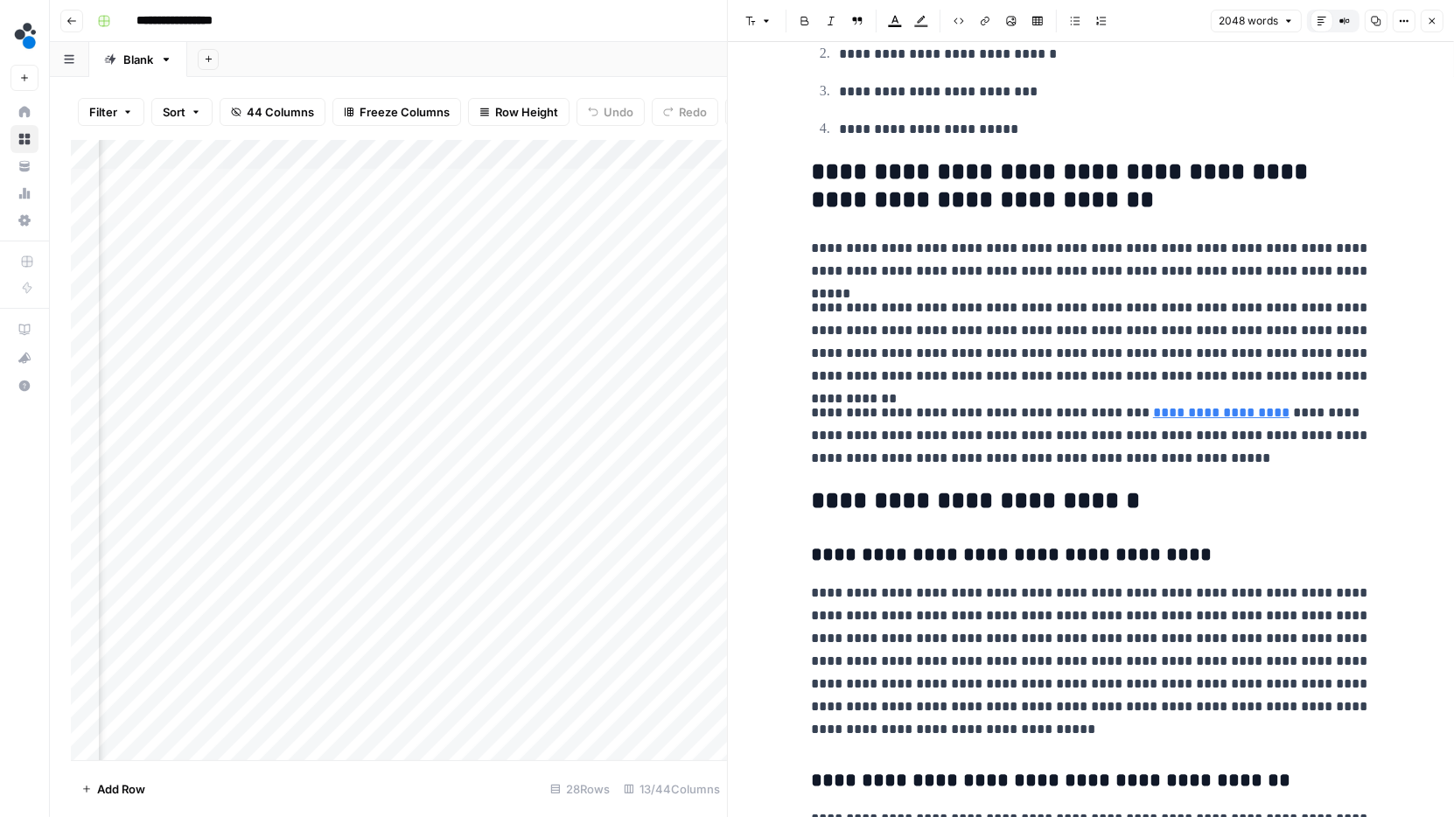
click at [621, 65] on div "Add Sheet" at bounding box center [820, 59] width 1267 height 35
click at [659, 62] on div "Add Sheet" at bounding box center [820, 59] width 1267 height 35
click at [1423, 20] on button "Close" at bounding box center [1432, 21] width 23 height 23
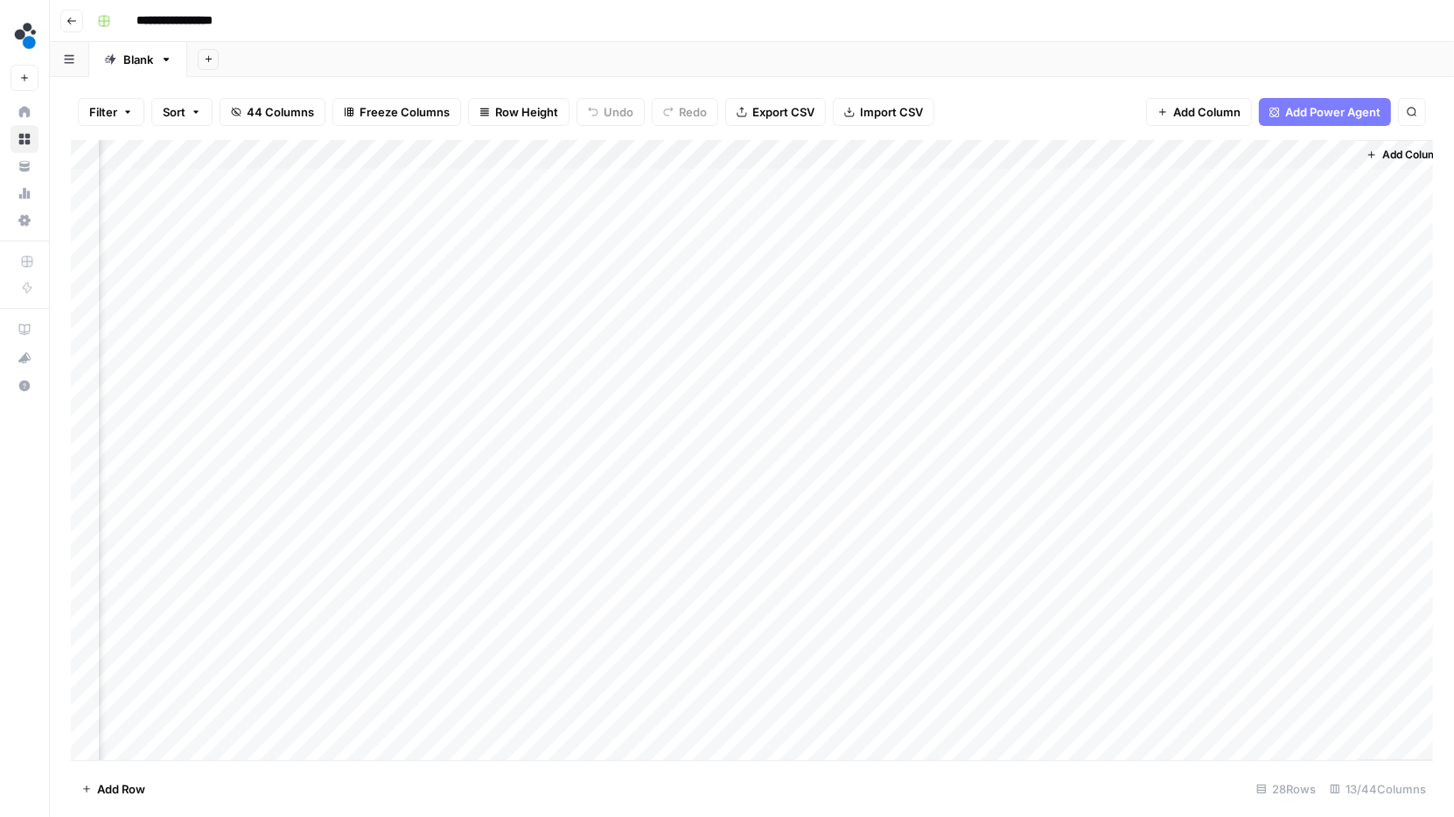
click at [865, 241] on div "Add Column" at bounding box center [752, 450] width 1362 height 621
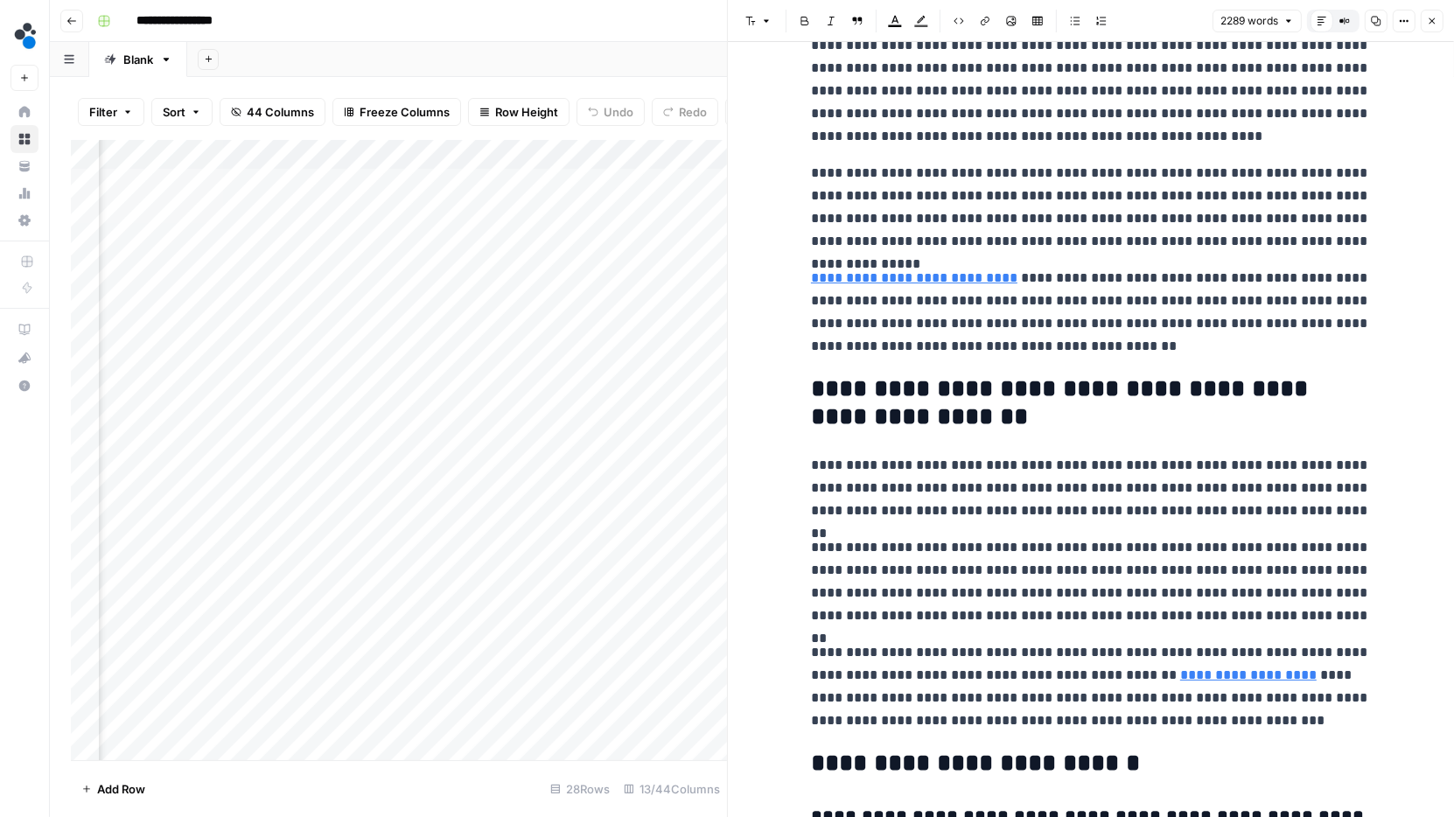
scroll to position [4458, 0]
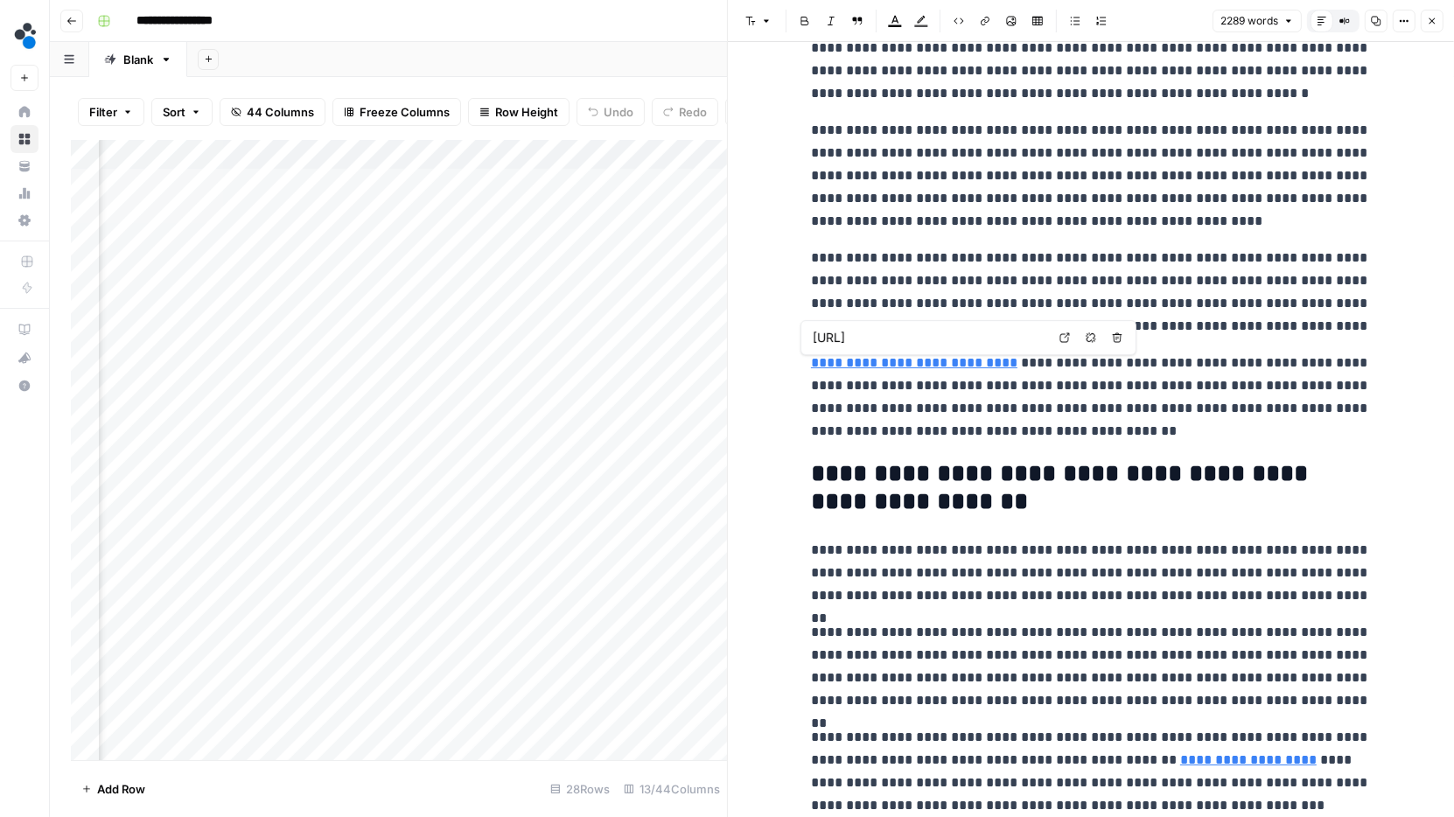
click at [626, 59] on div "Add Sheet" at bounding box center [820, 59] width 1267 height 35
click at [675, 59] on div "Add Sheet" at bounding box center [820, 59] width 1267 height 35
click at [1438, 25] on button "Close" at bounding box center [1432, 21] width 23 height 23
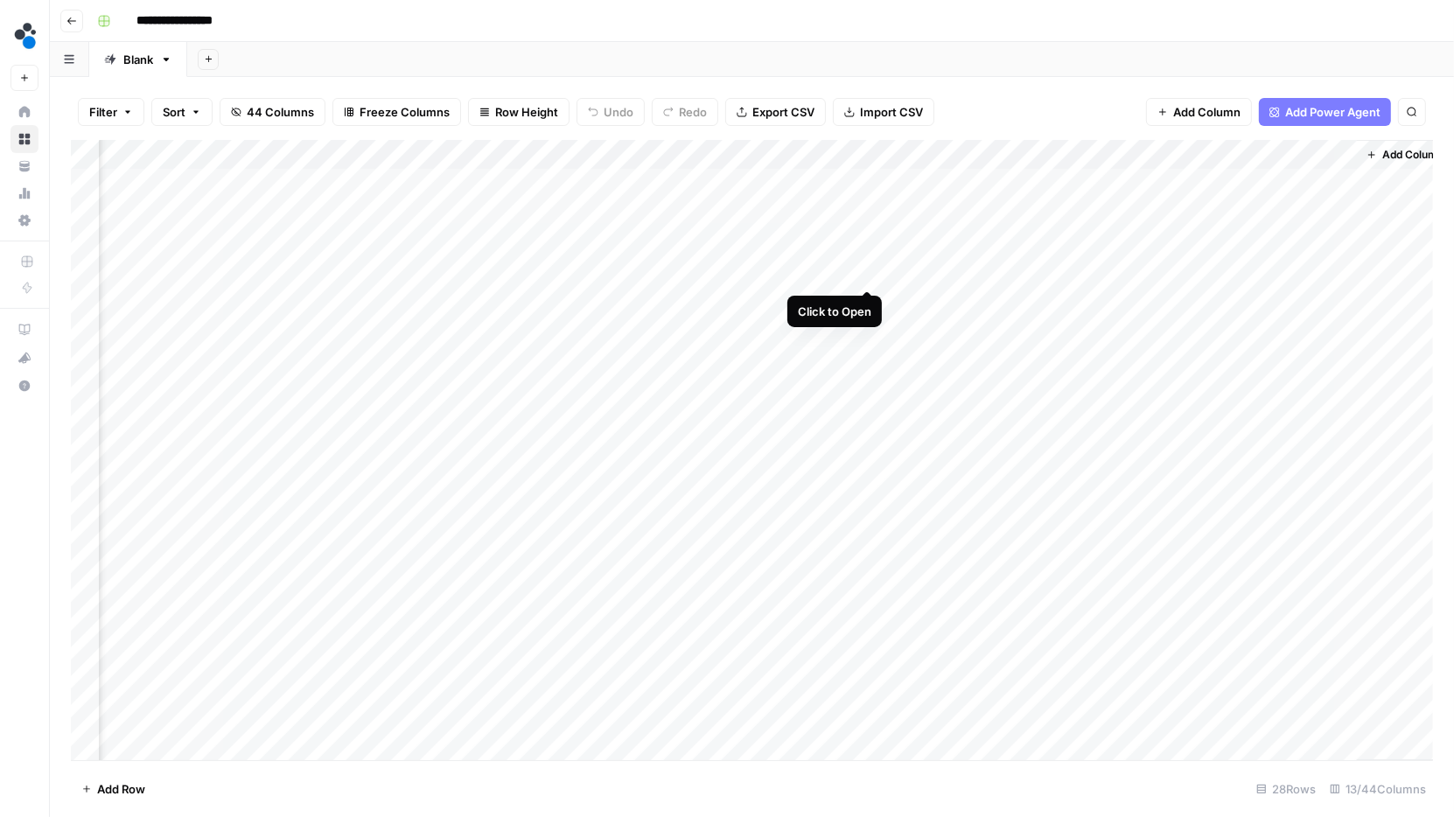
click at [864, 270] on div "Add Column" at bounding box center [752, 450] width 1362 height 621
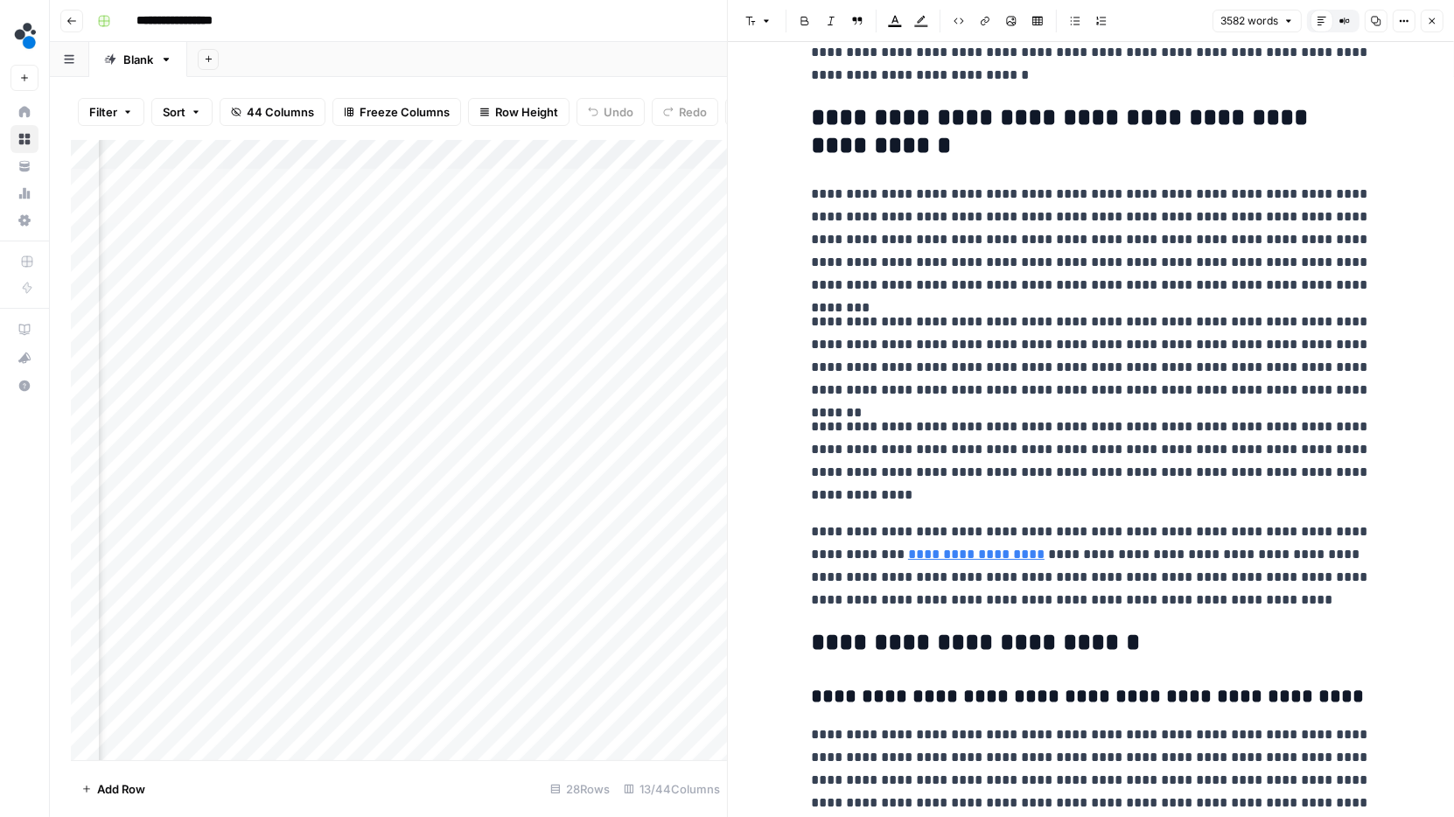
scroll to position [8583, 0]
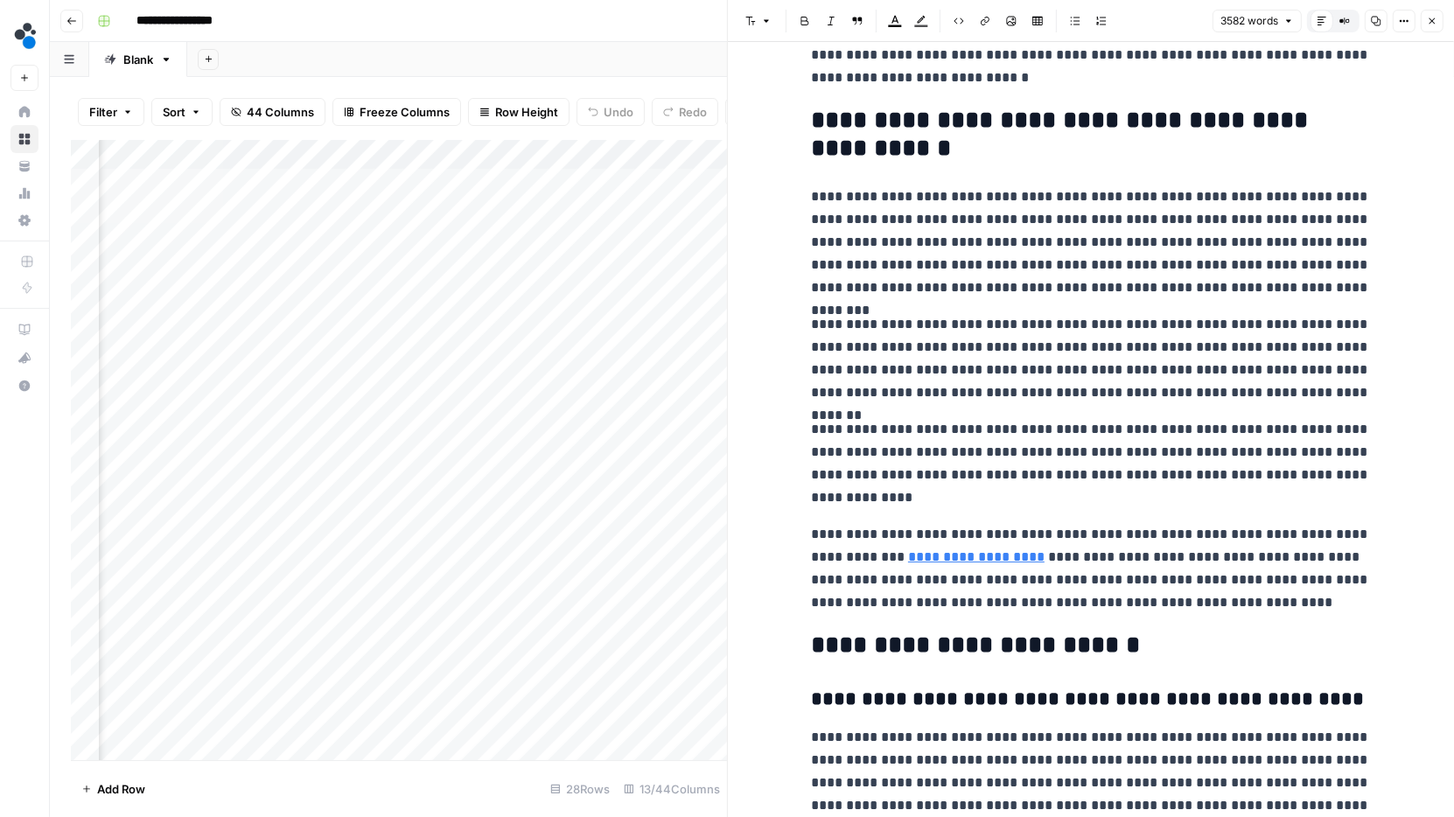
click at [688, 63] on div "Add Sheet" at bounding box center [820, 59] width 1267 height 35
click at [1431, 24] on icon "button" at bounding box center [1432, 21] width 10 height 10
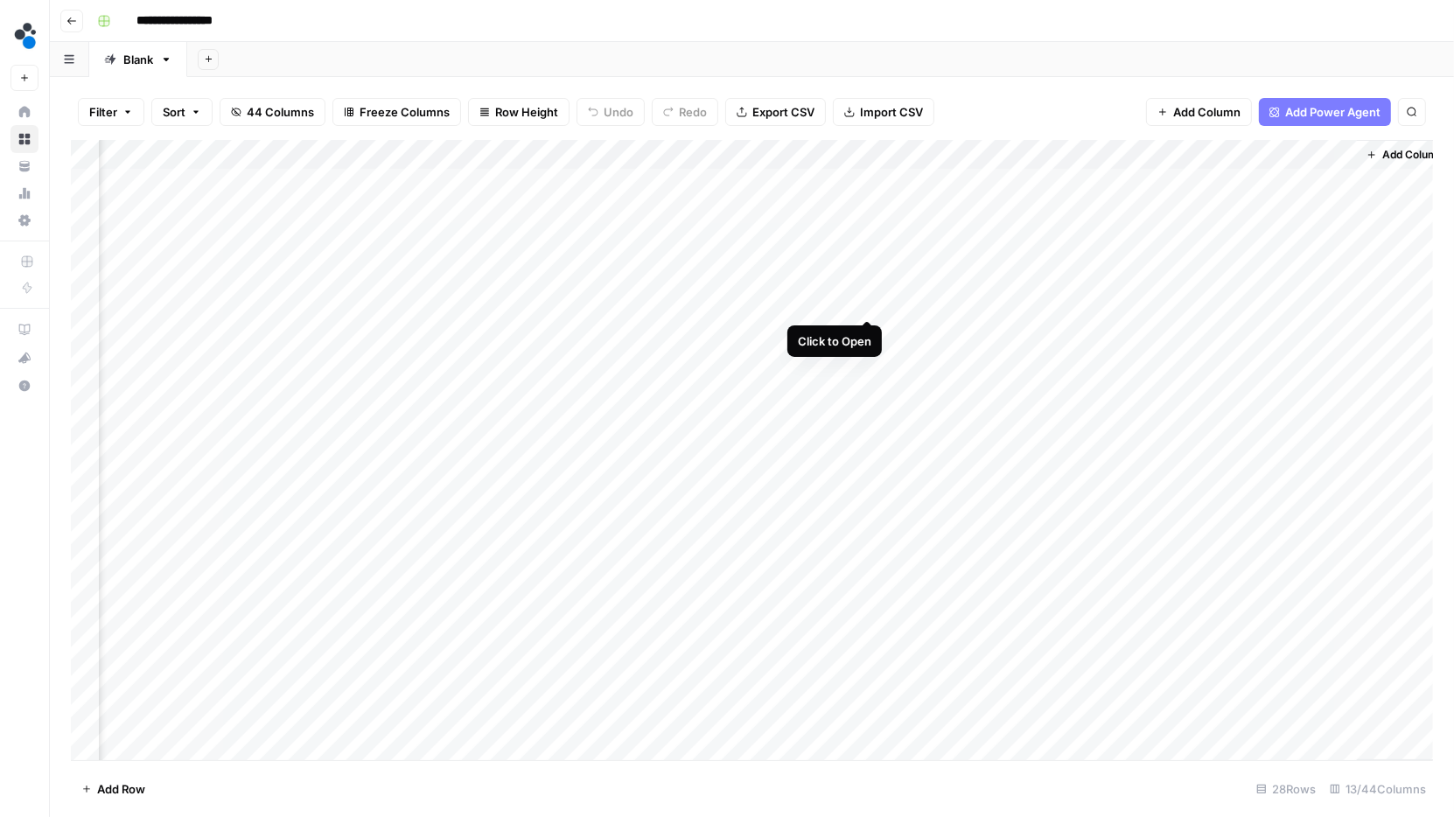
click at [868, 299] on div "Add Column" at bounding box center [752, 450] width 1362 height 621
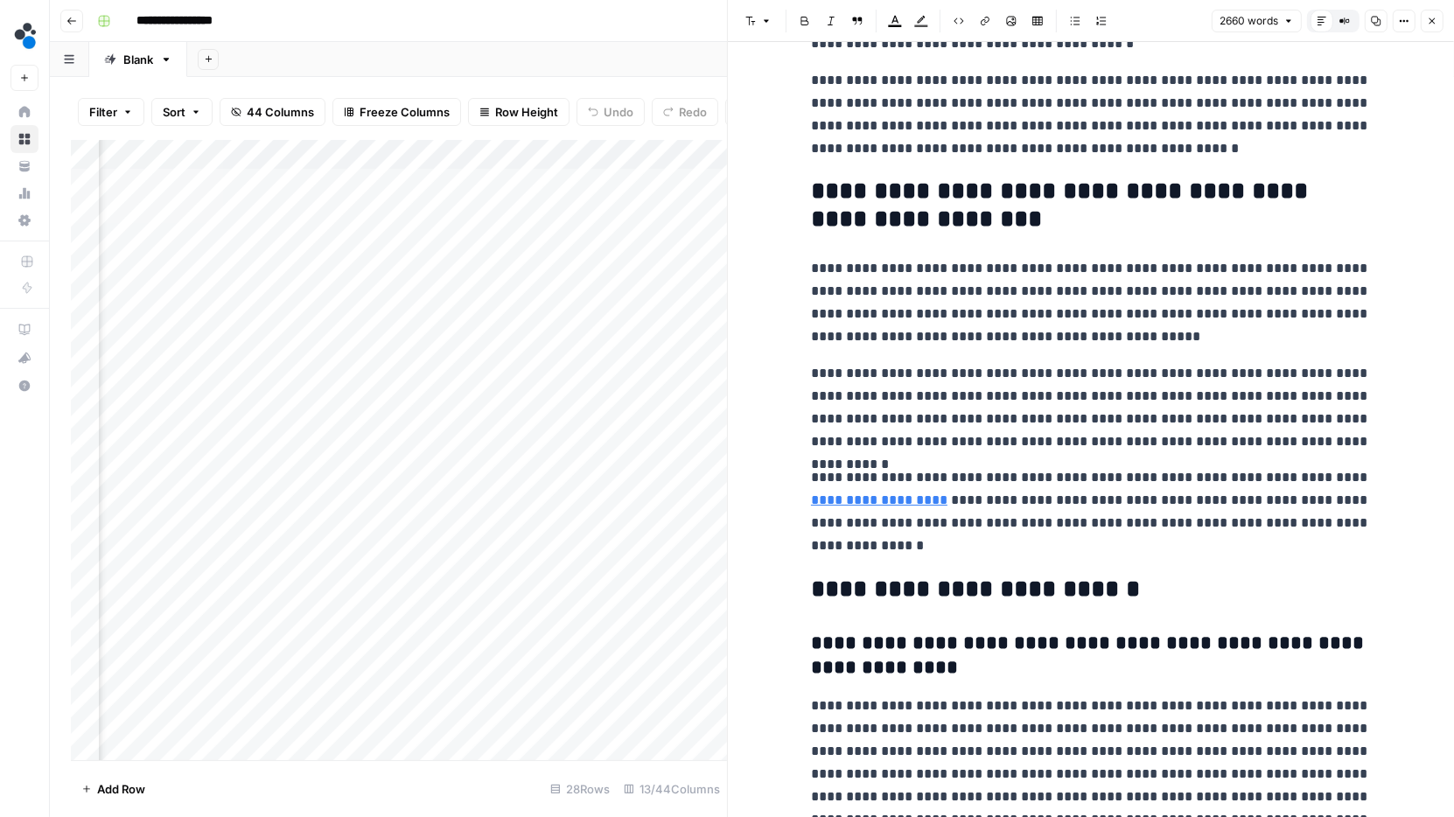
scroll to position [6872, 0]
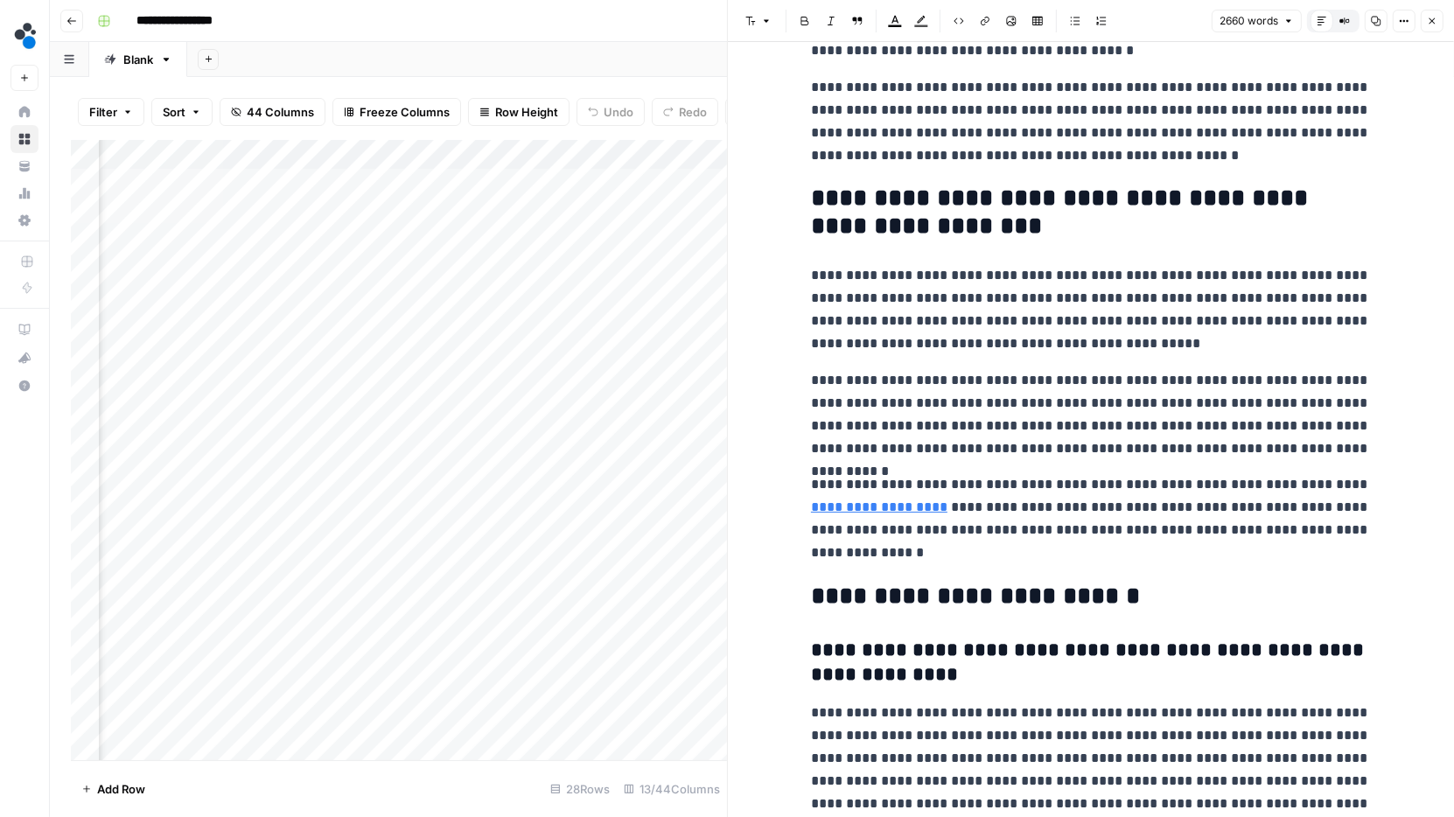
click at [696, 63] on div "Add Sheet" at bounding box center [820, 59] width 1267 height 35
click at [698, 63] on div "Add Sheet" at bounding box center [820, 59] width 1267 height 35
click at [1438, 23] on button "Close" at bounding box center [1432, 21] width 23 height 23
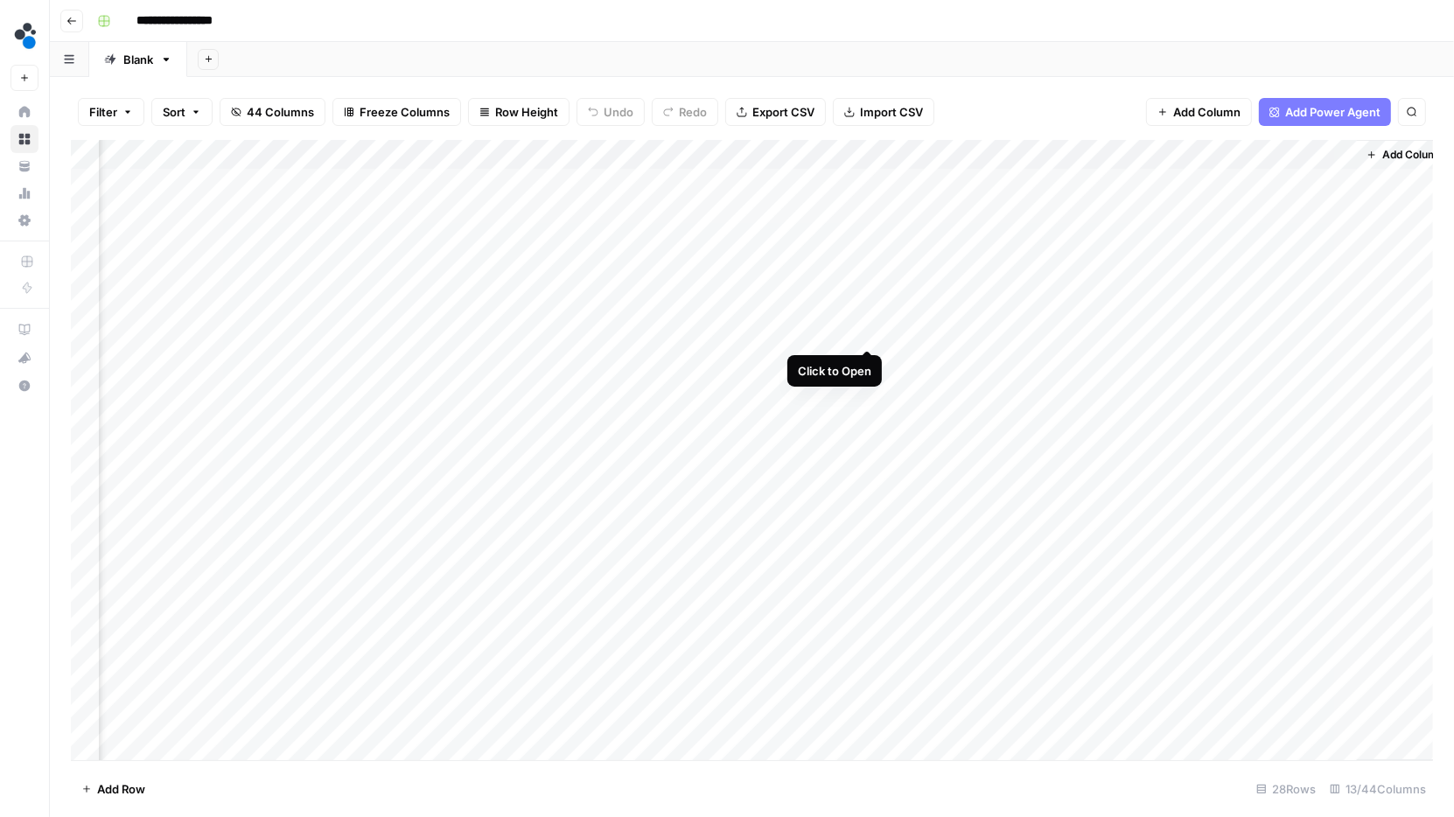
click at [868, 328] on div "Add Column" at bounding box center [752, 450] width 1362 height 621
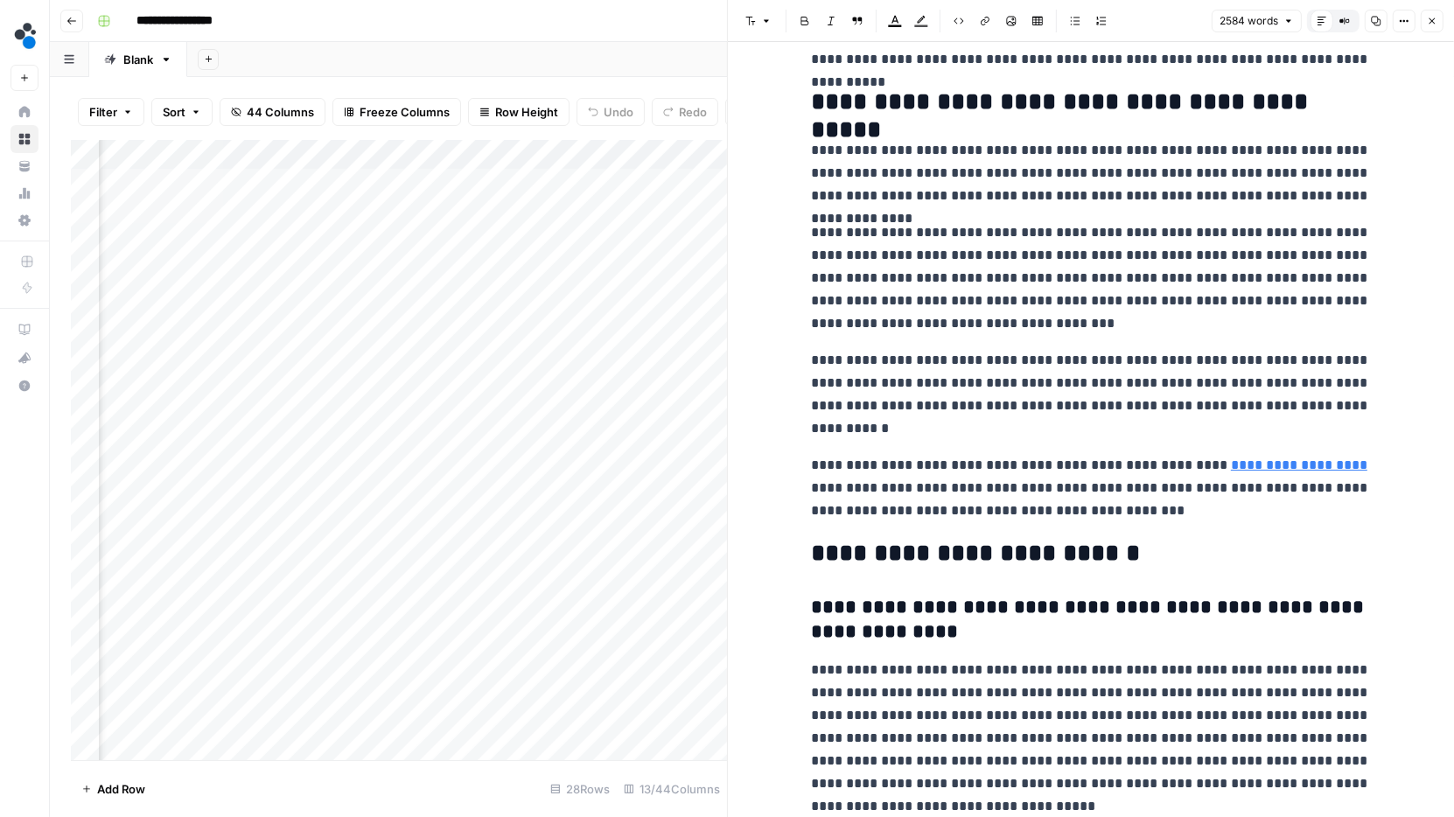
scroll to position [6993, 0]
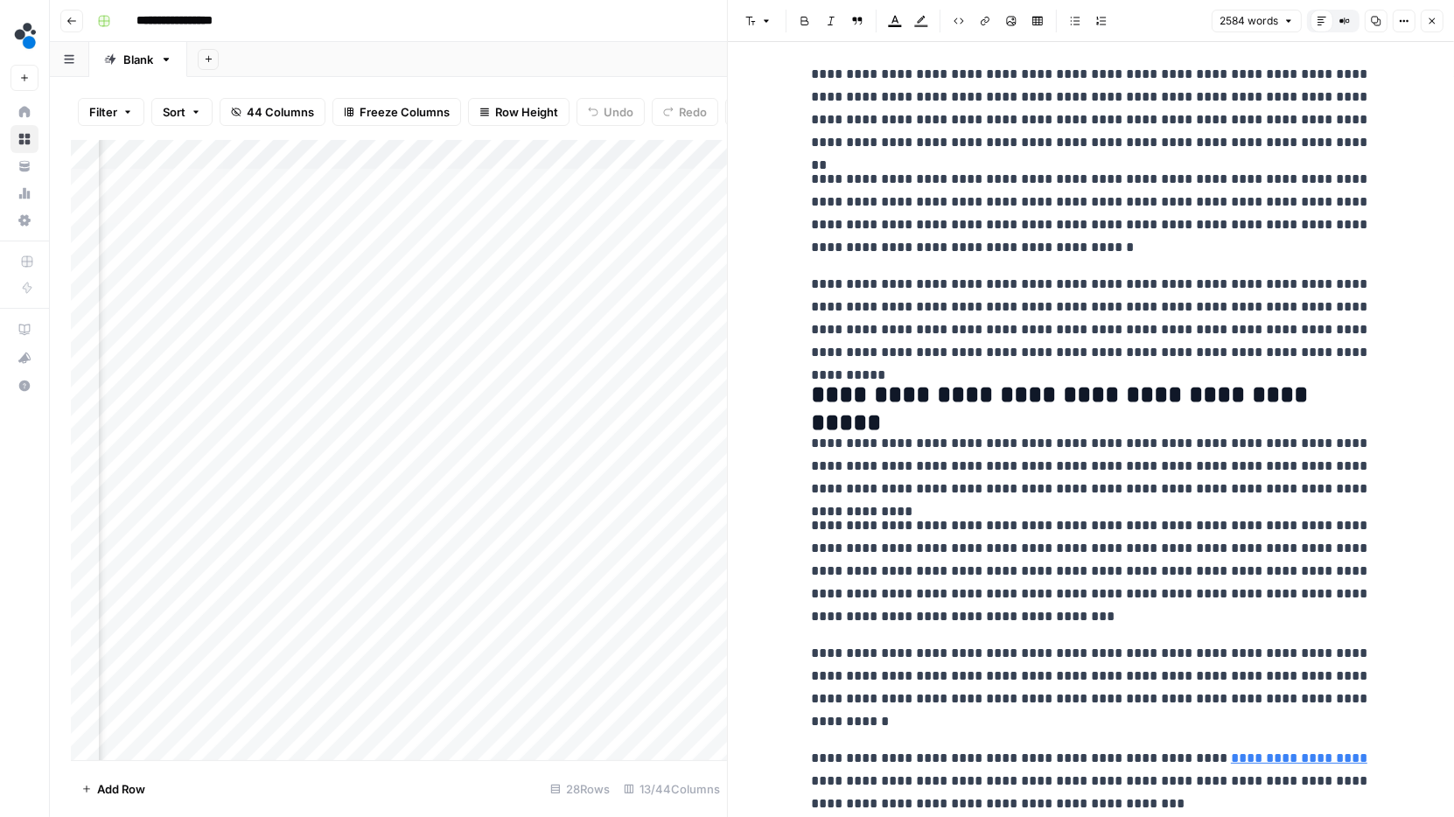
click at [687, 55] on div "Add Sheet" at bounding box center [820, 59] width 1267 height 35
click at [1436, 18] on icon "button" at bounding box center [1432, 21] width 10 height 10
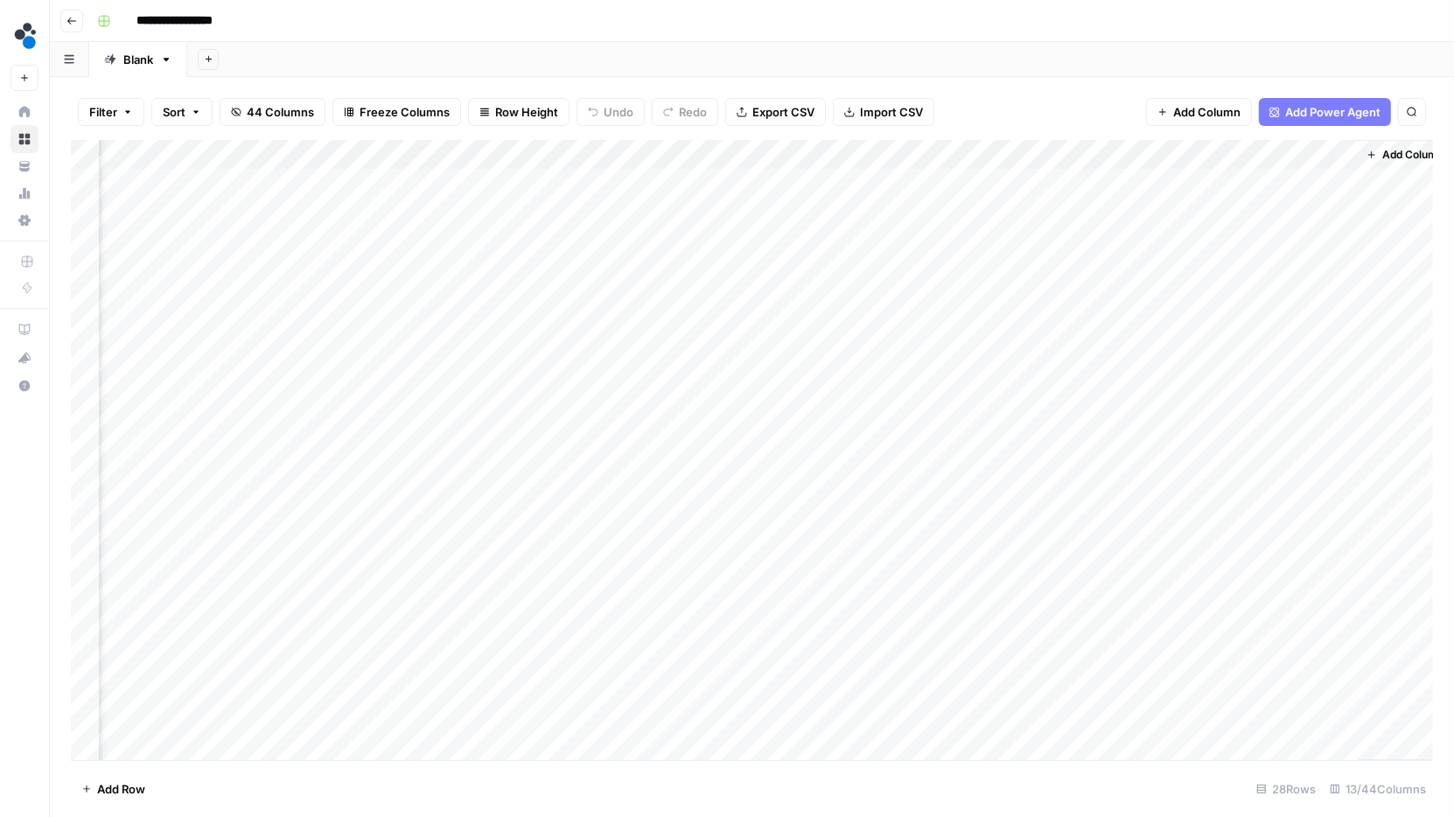
click at [1160, 205] on div "Add Column" at bounding box center [752, 450] width 1362 height 621
click at [1179, 184] on div "Add Column" at bounding box center [752, 450] width 1362 height 621
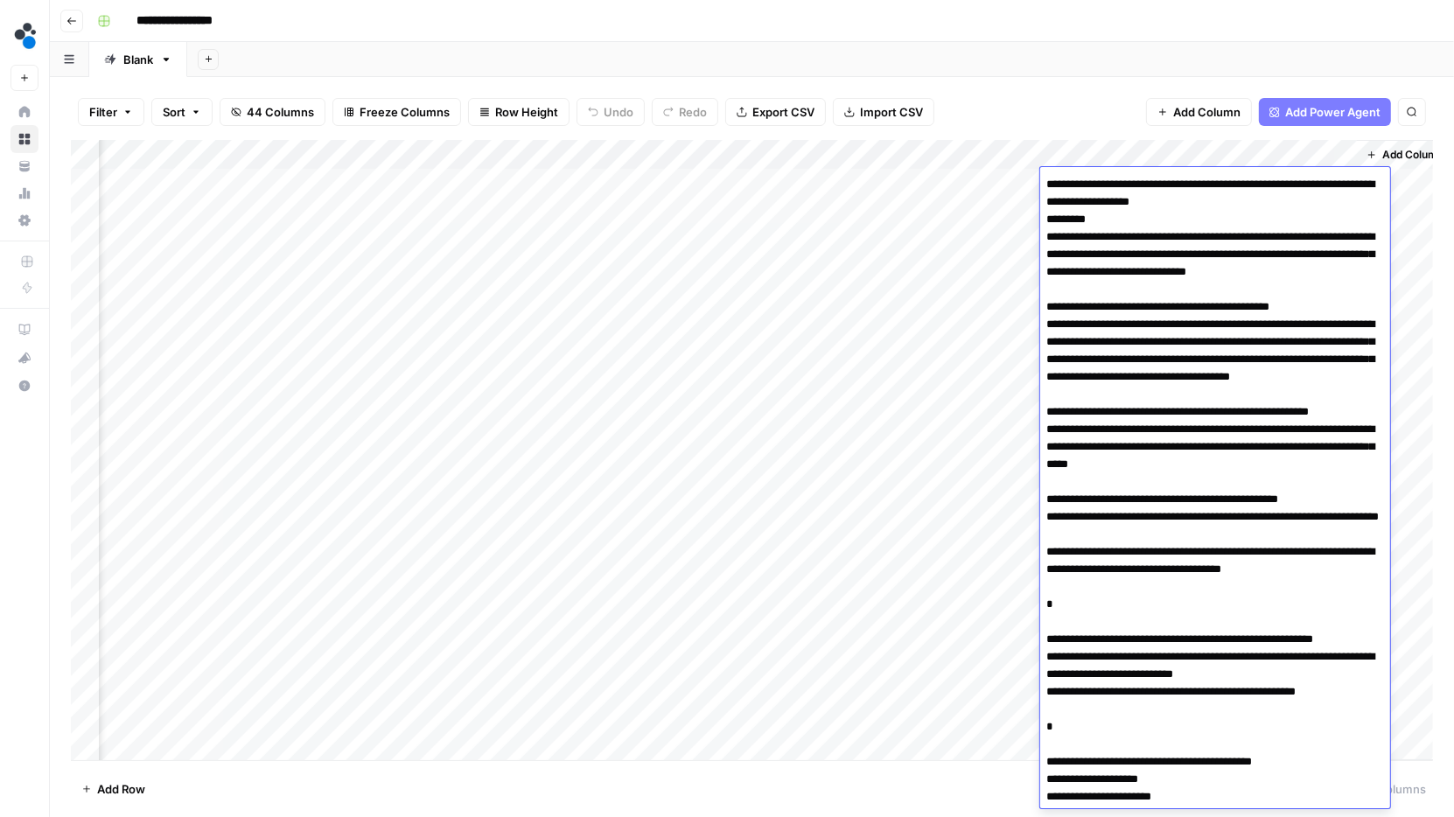
scroll to position [262, 0]
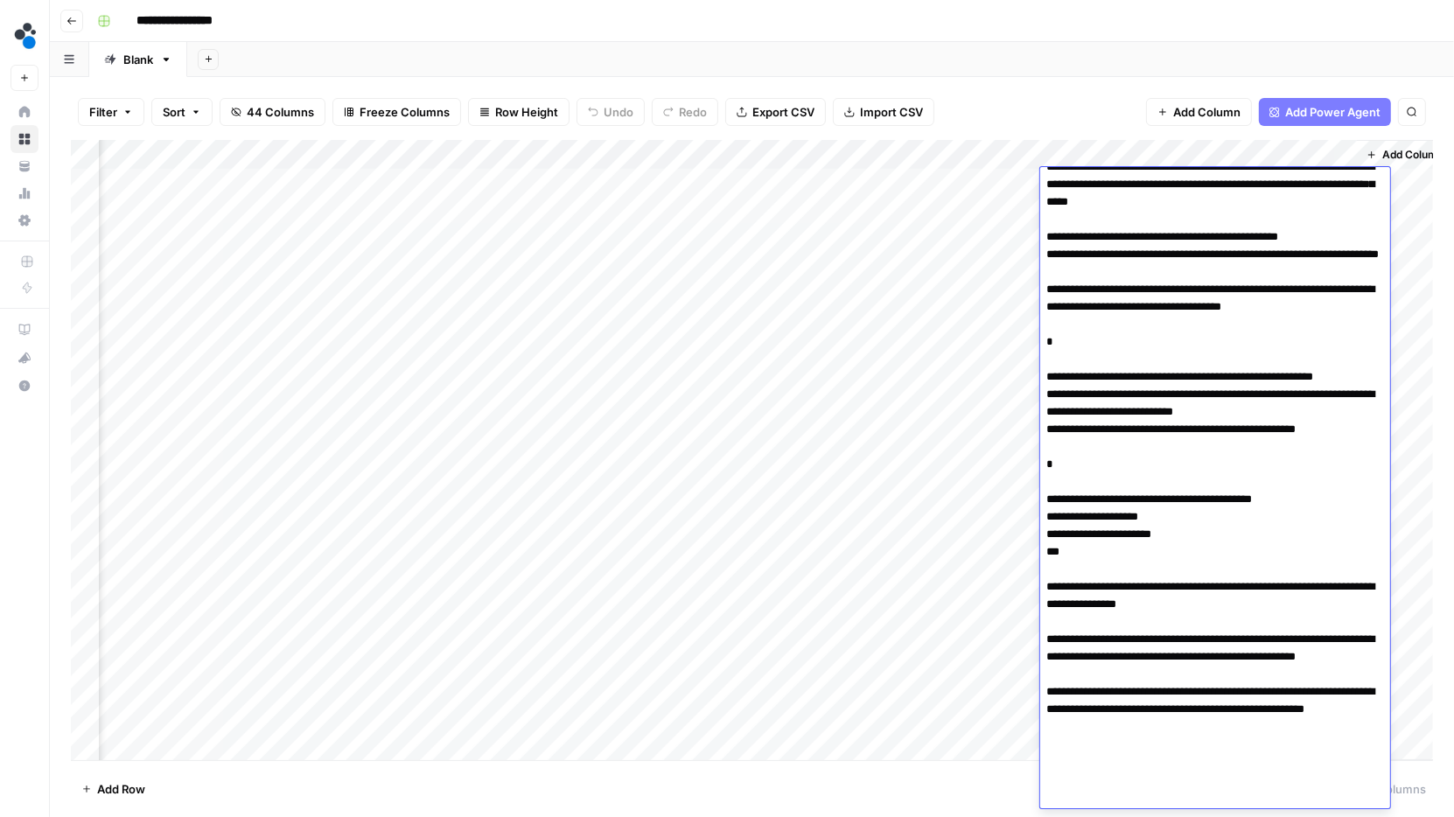
click at [809, 512] on div "Add Column" at bounding box center [752, 450] width 1362 height 621
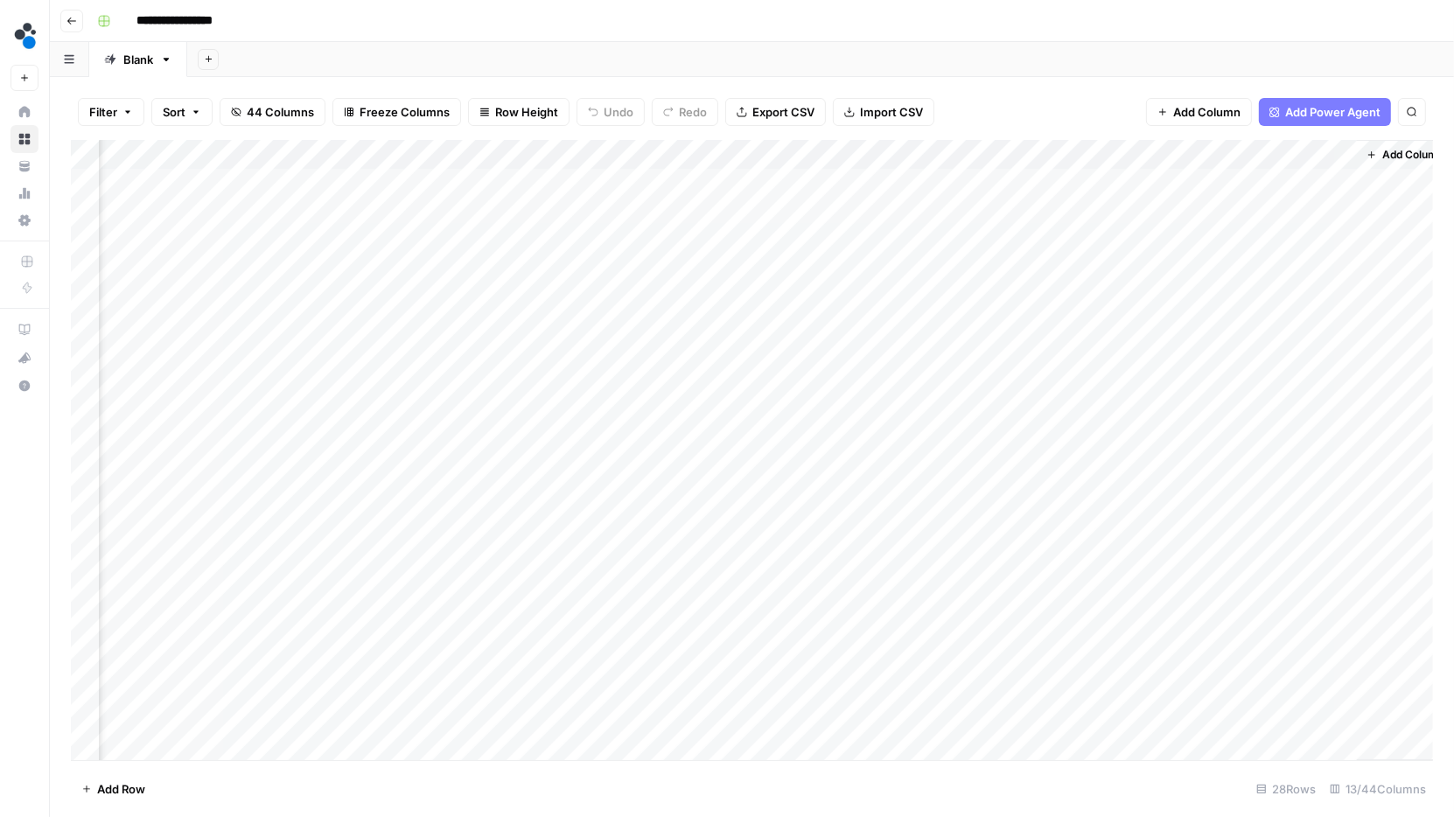
click at [1074, 212] on div "Add Column" at bounding box center [752, 450] width 1362 height 621
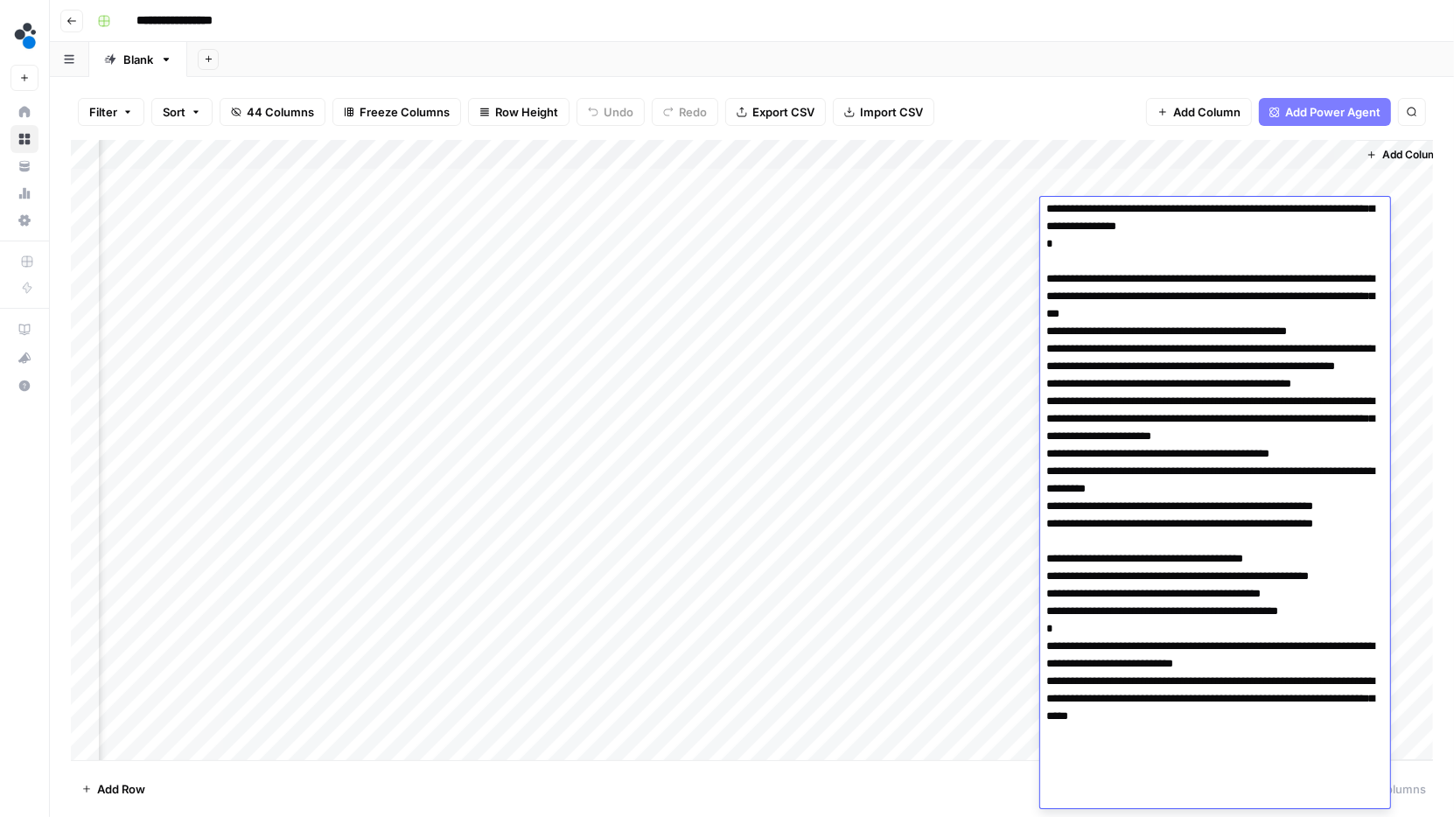
scroll to position [380, 0]
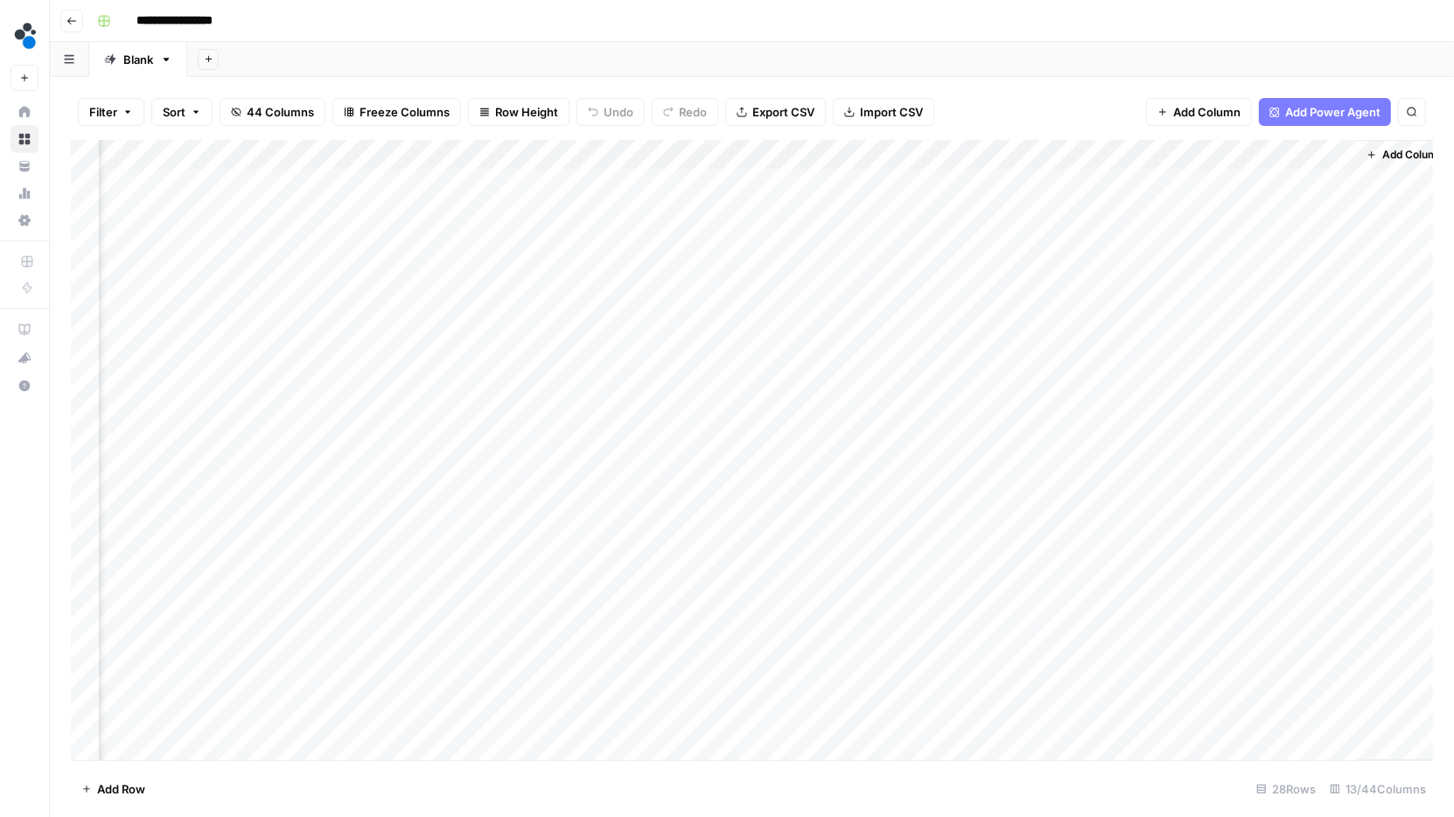
click at [899, 413] on div "Add Column" at bounding box center [752, 450] width 1362 height 621
click at [1099, 212] on div "Add Column" at bounding box center [752, 450] width 1362 height 621
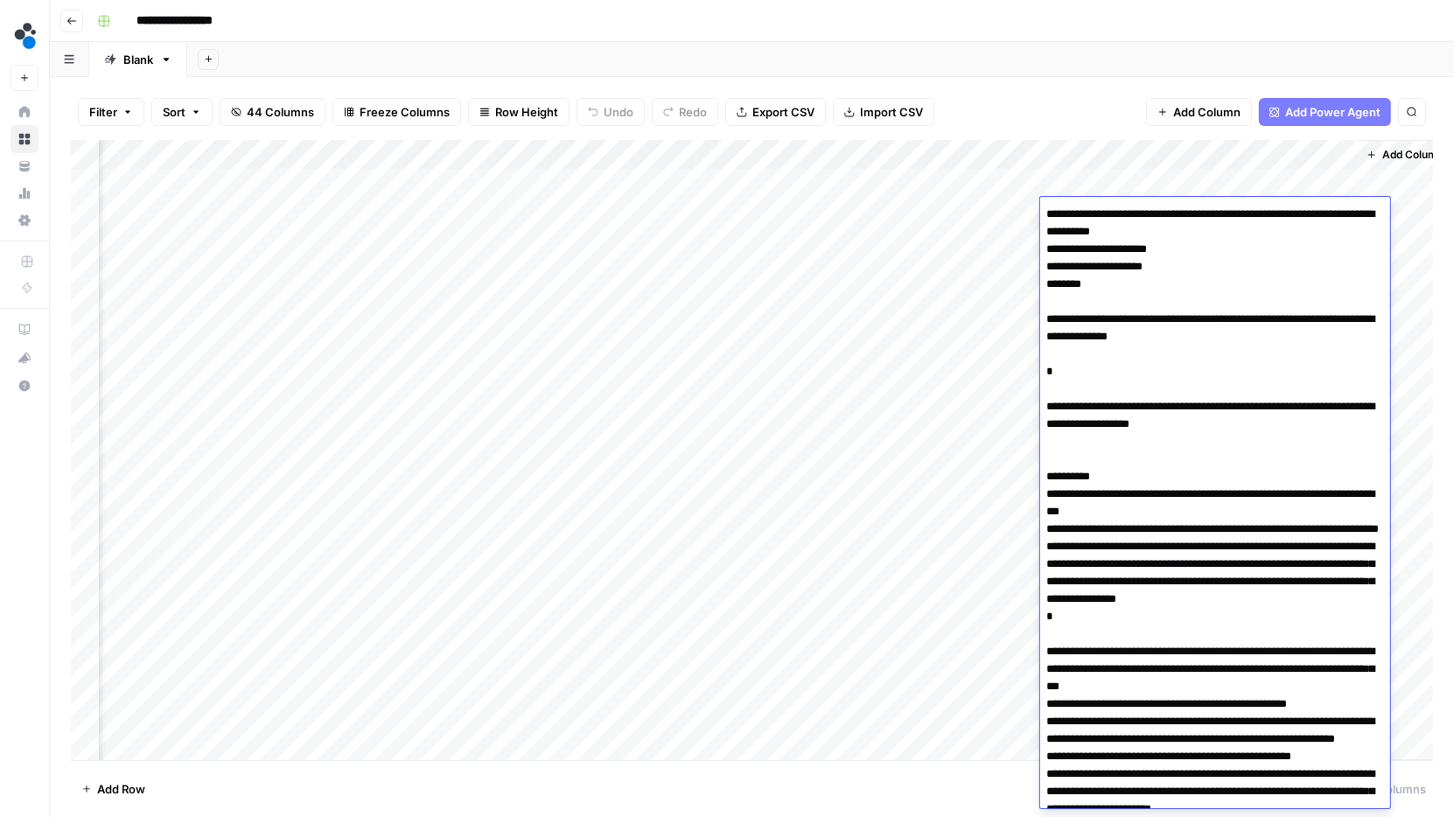
click at [1099, 212] on textarea at bounding box center [1215, 695] width 350 height 987
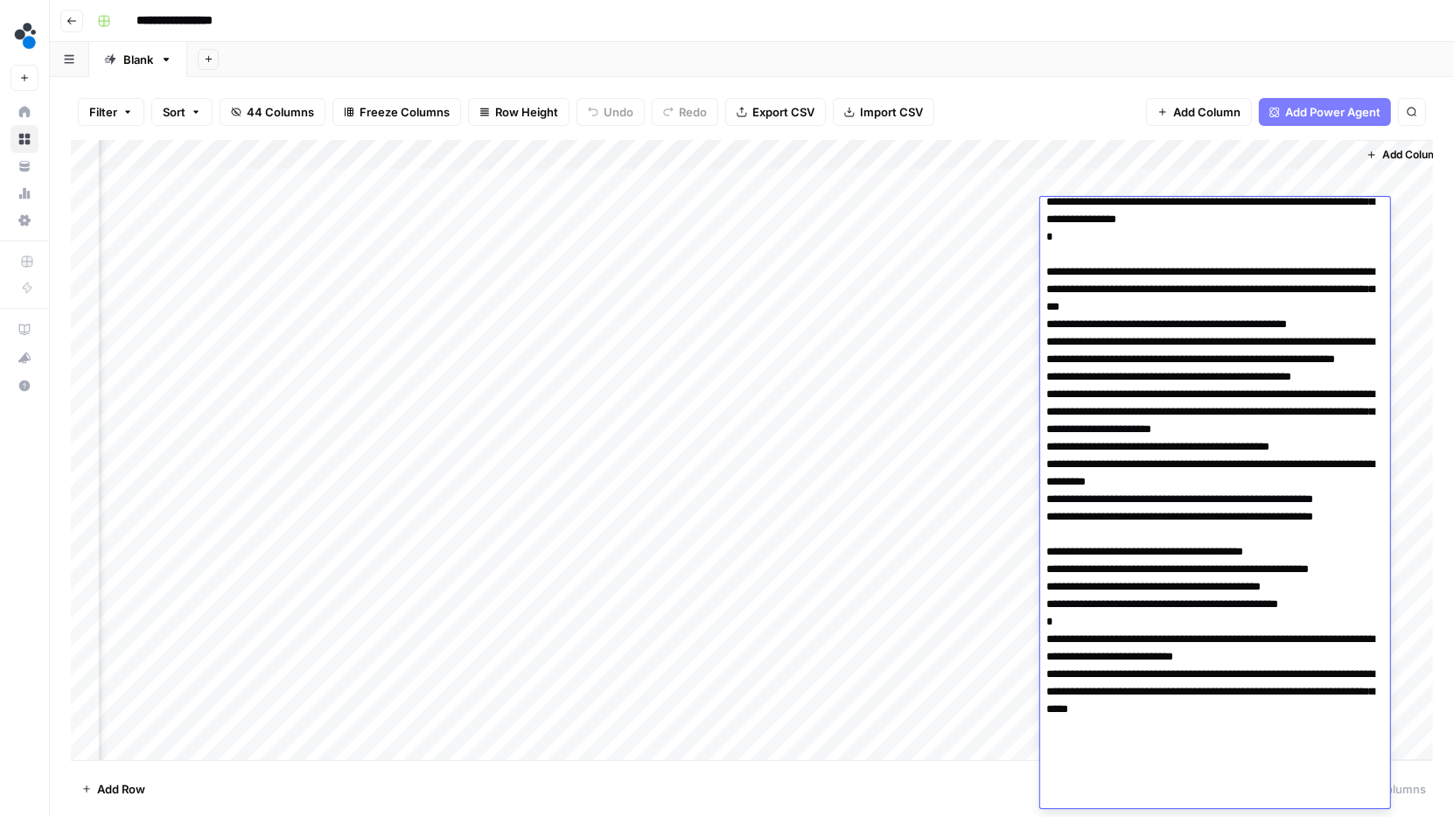
click at [1087, 595] on textarea at bounding box center [1215, 315] width 350 height 987
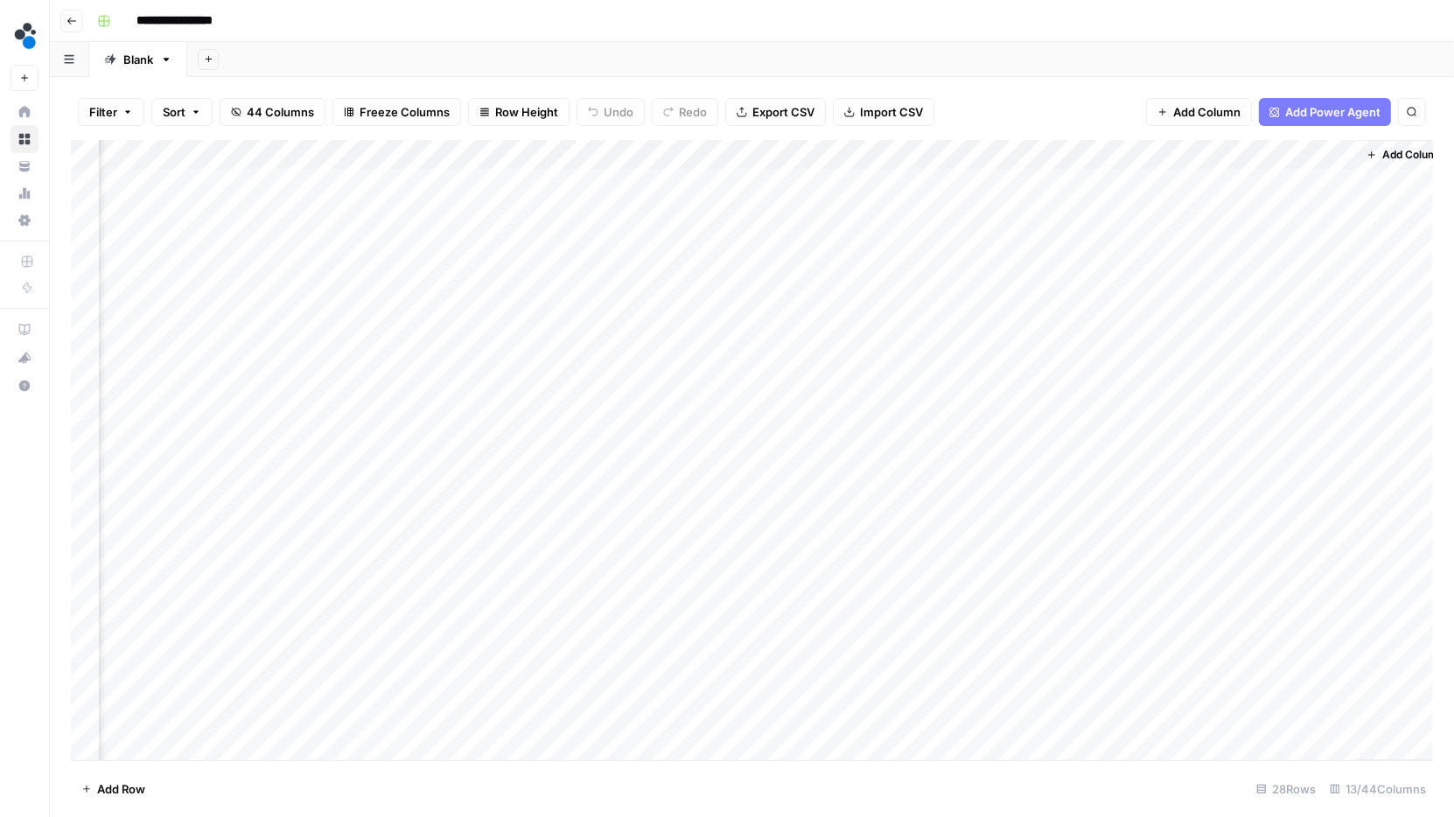
click at [1054, 113] on div "Filter Sort 44 Columns Freeze Columns Row Height Undo Redo Export CSV Import CS…" at bounding box center [752, 112] width 1362 height 56
click at [1052, 111] on div "Filter Sort 44 Columns Freeze Columns Row Height Undo Redo Export CSV Import CS…" at bounding box center [752, 112] width 1362 height 56
click at [1044, 94] on div "Filter Sort 44 Columns Freeze Columns Row Height Undo Redo Export CSV Import CS…" at bounding box center [752, 112] width 1362 height 56
